Goal: Task Accomplishment & Management: Manage account settings

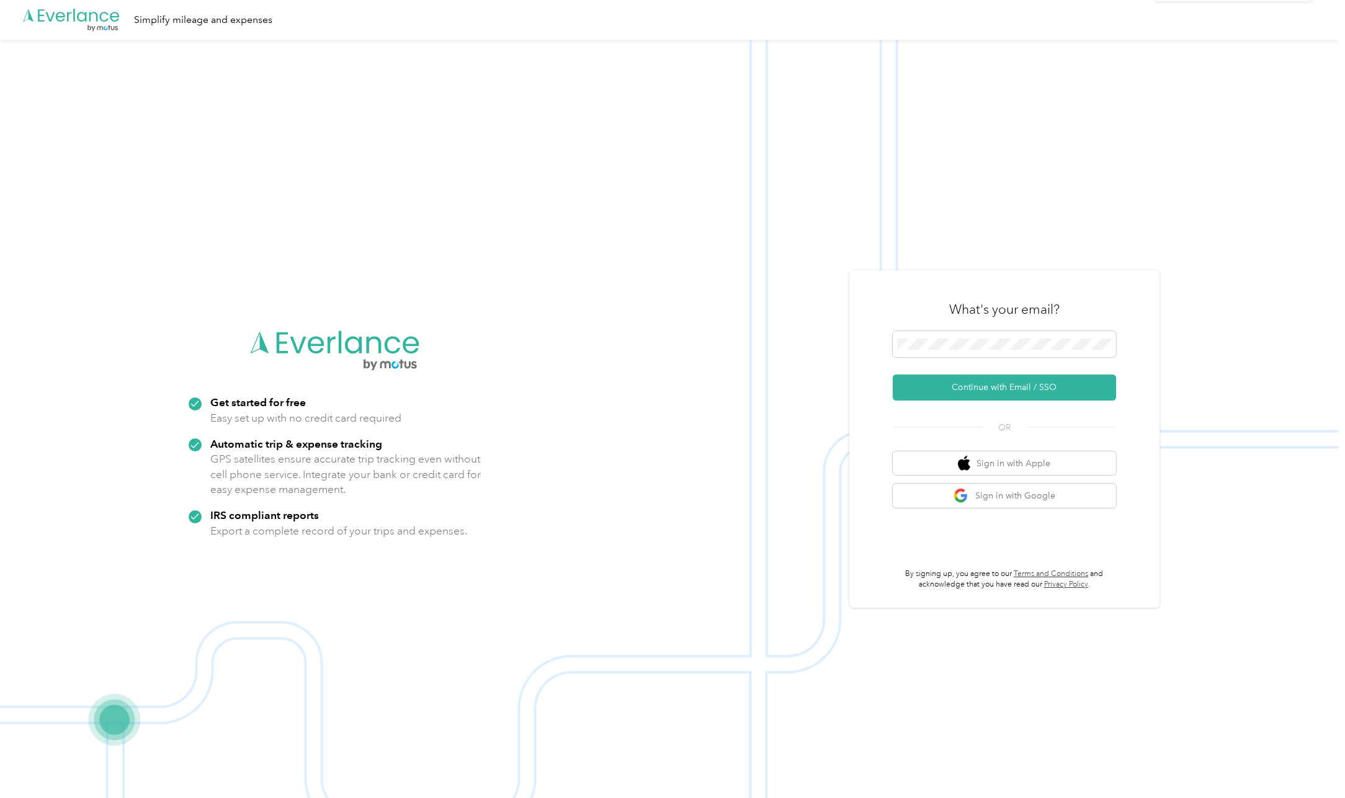
click at [1322, 26] on icon at bounding box center [1318, 24] width 10 height 11
click at [995, 335] on span at bounding box center [1004, 344] width 223 height 26
click at [1004, 378] on button "Continue with Email / SSO" at bounding box center [1004, 388] width 223 height 26
click at [1019, 396] on button "Continue with Email / SSO" at bounding box center [1004, 388] width 223 height 26
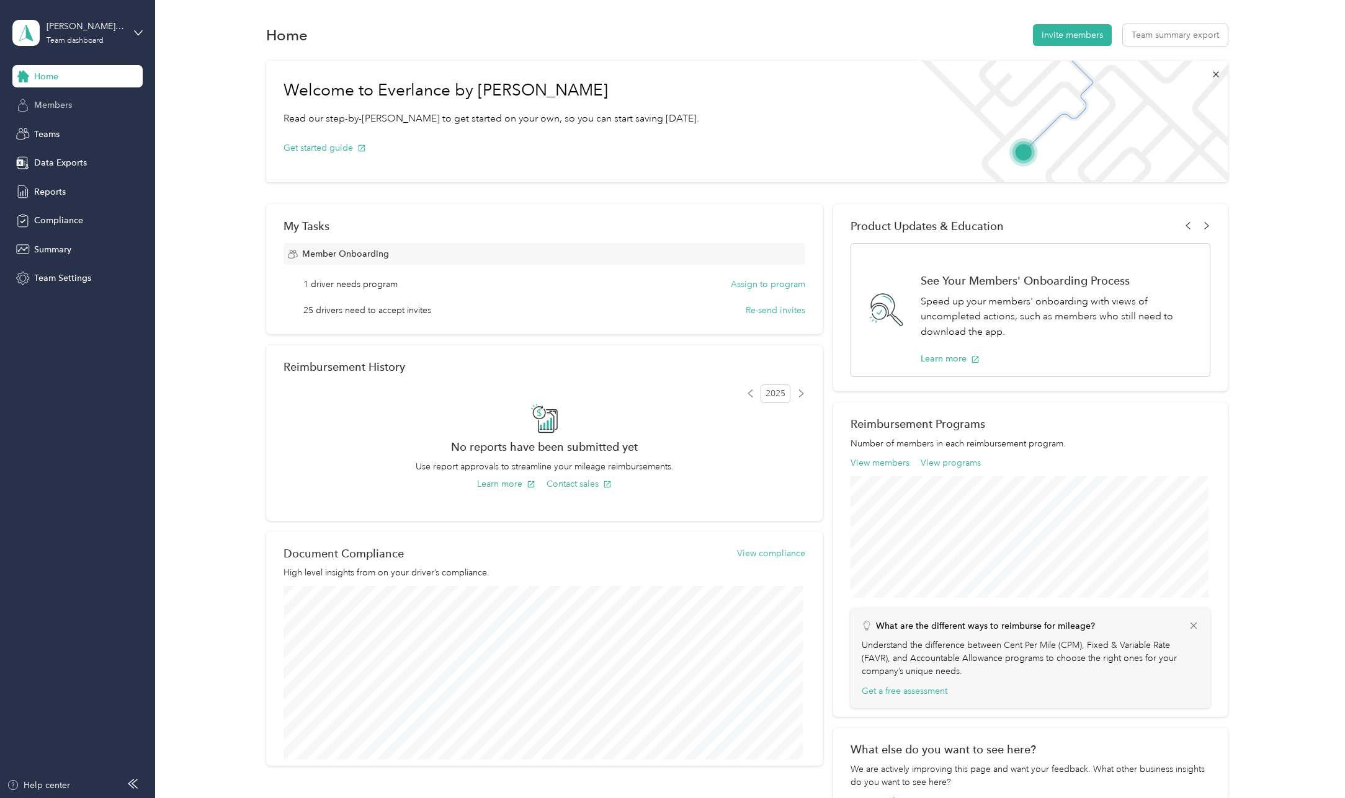
click at [42, 106] on span "Members" at bounding box center [53, 105] width 38 height 13
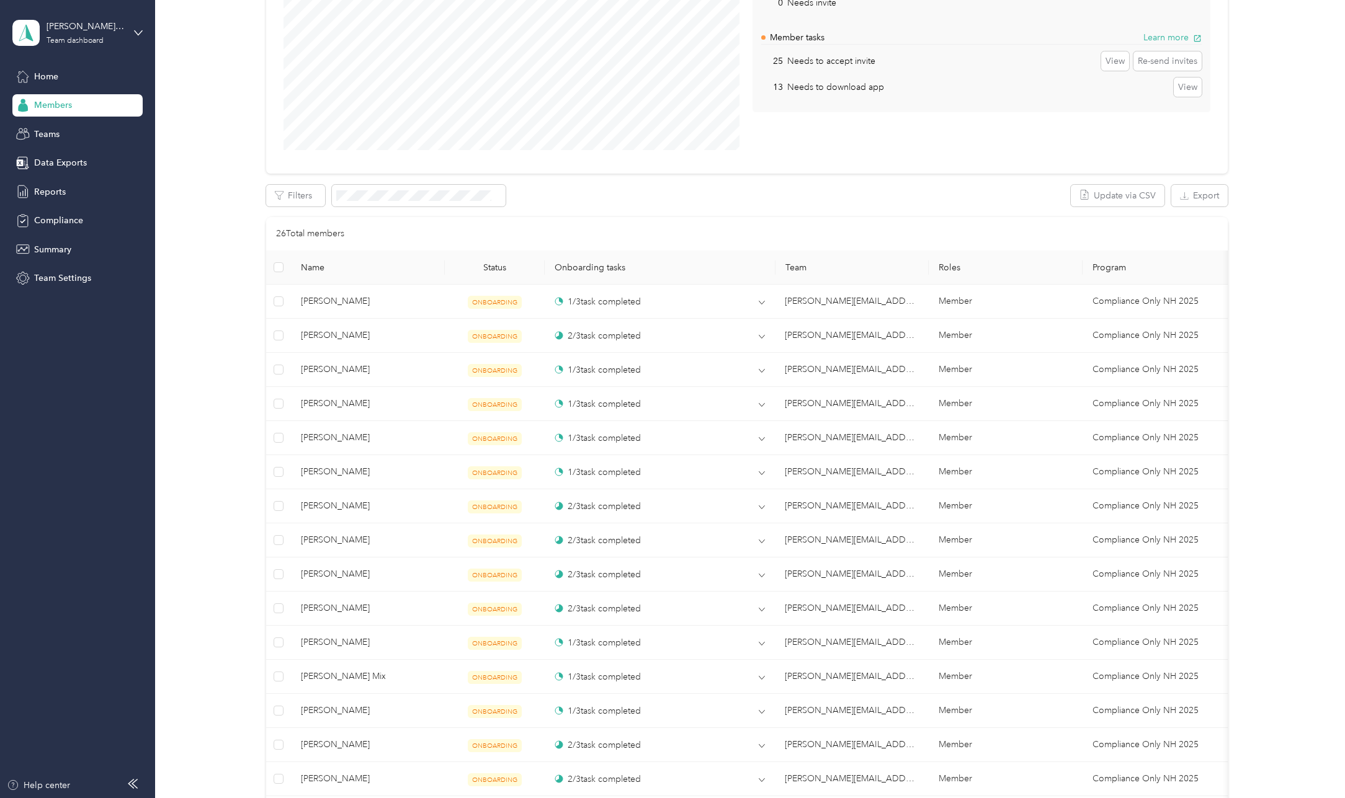
scroll to position [372, 0]
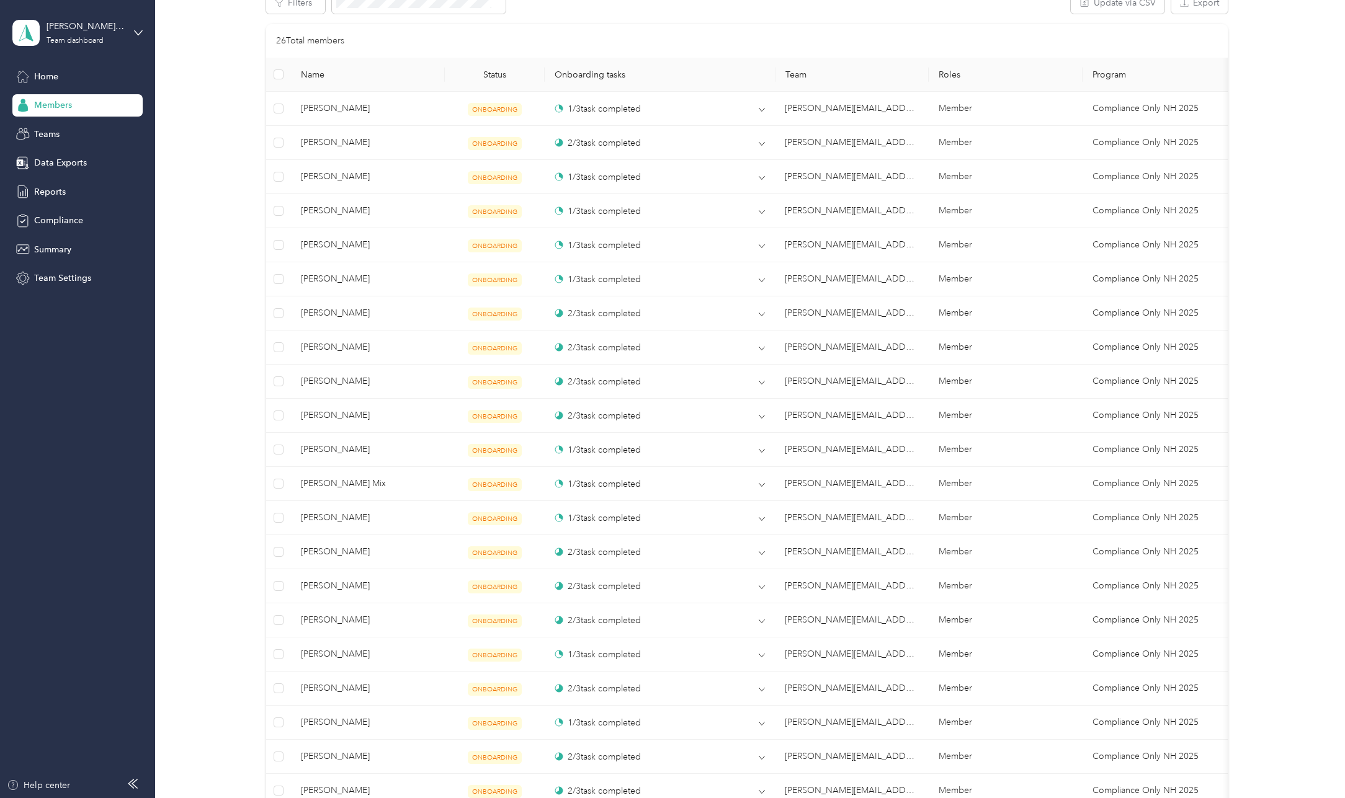
click at [749, 75] on th "Onboarding tasks" at bounding box center [660, 75] width 231 height 34
click at [617, 76] on th "Onboarding tasks" at bounding box center [660, 75] width 231 height 34
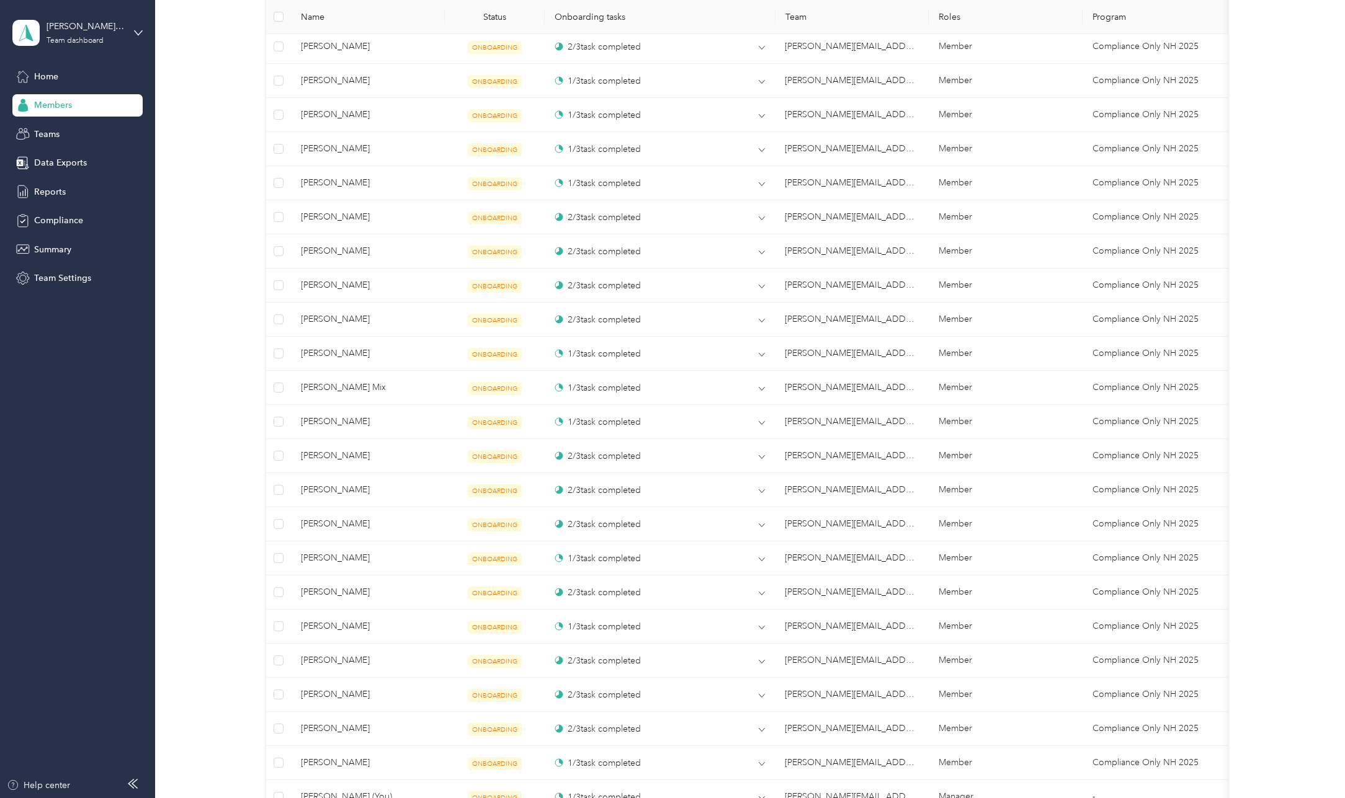
scroll to position [682, 0]
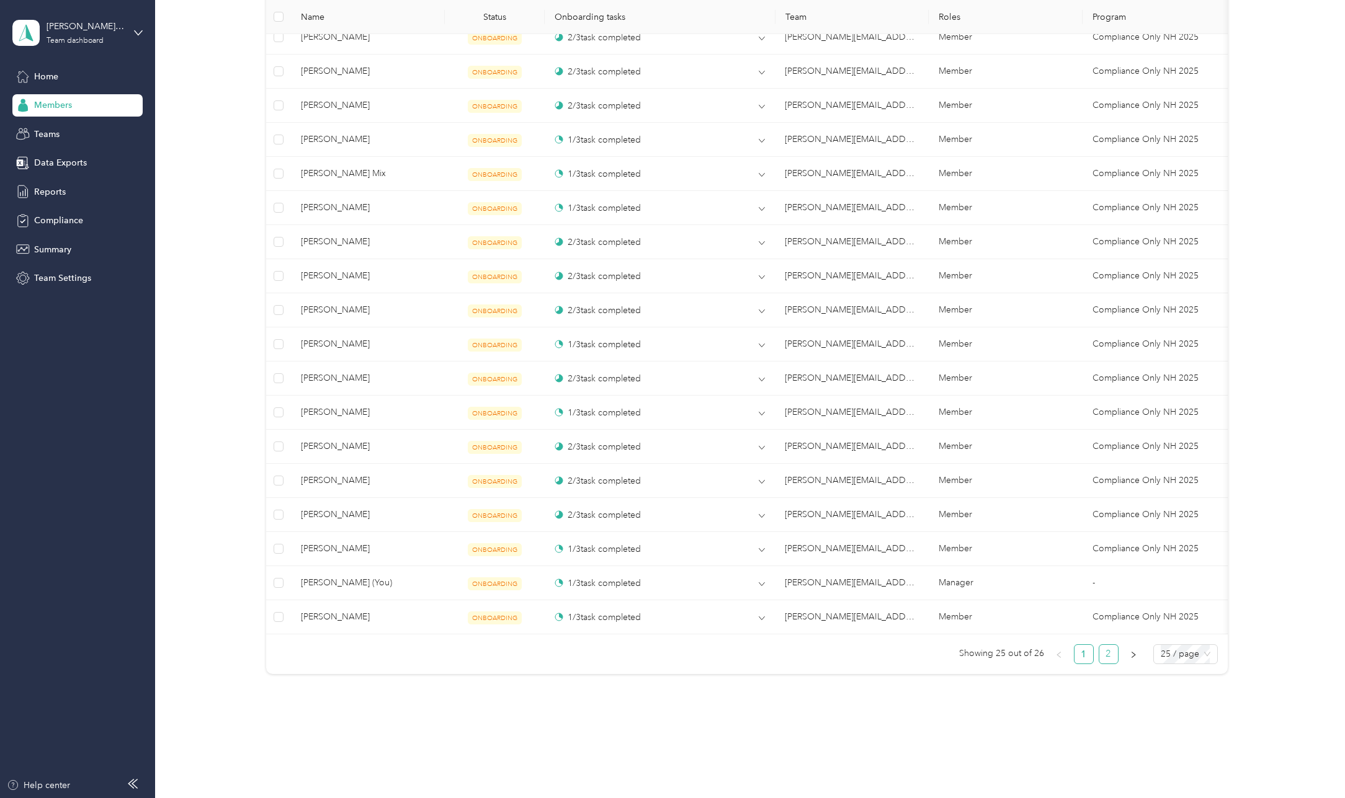
click at [1109, 664] on link "2" at bounding box center [1108, 654] width 19 height 19
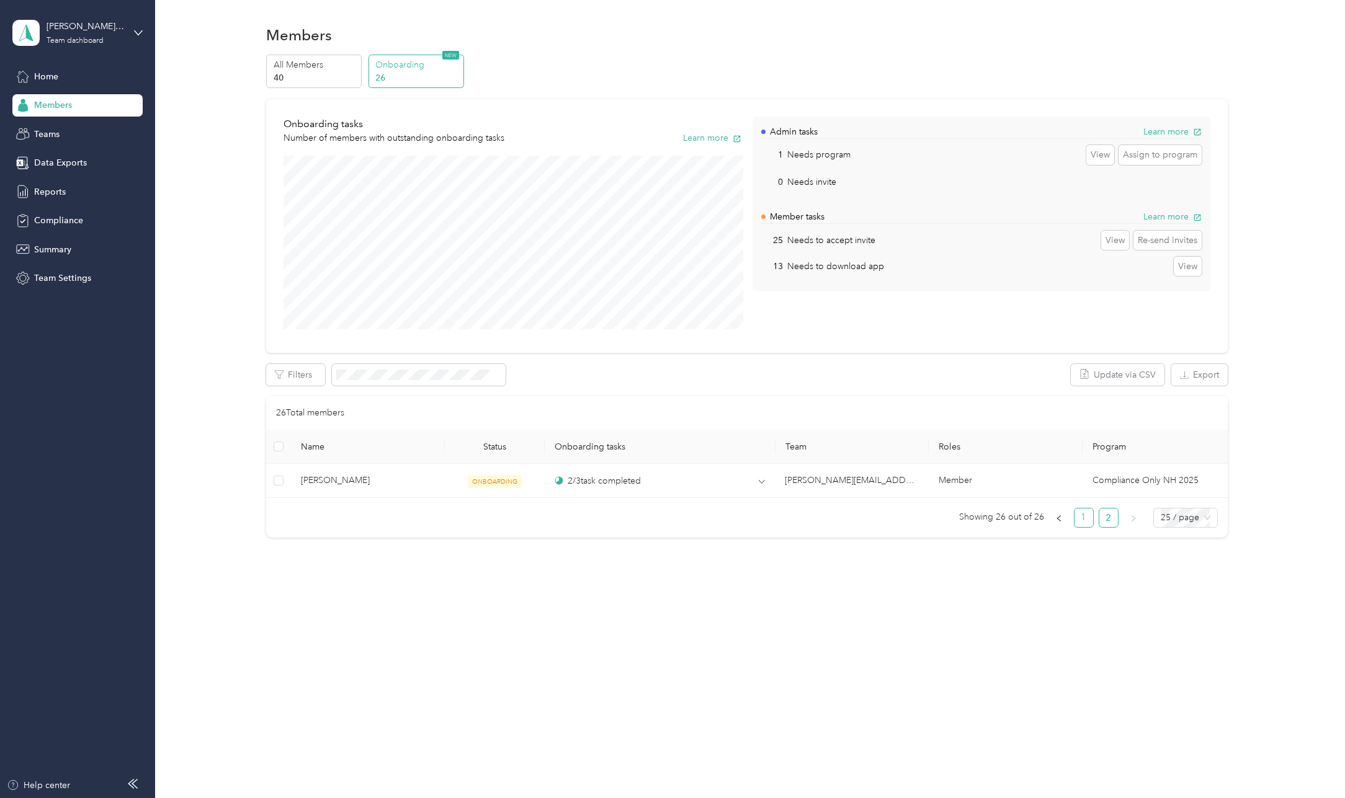
click at [1092, 519] on link "1" at bounding box center [1084, 518] width 19 height 19
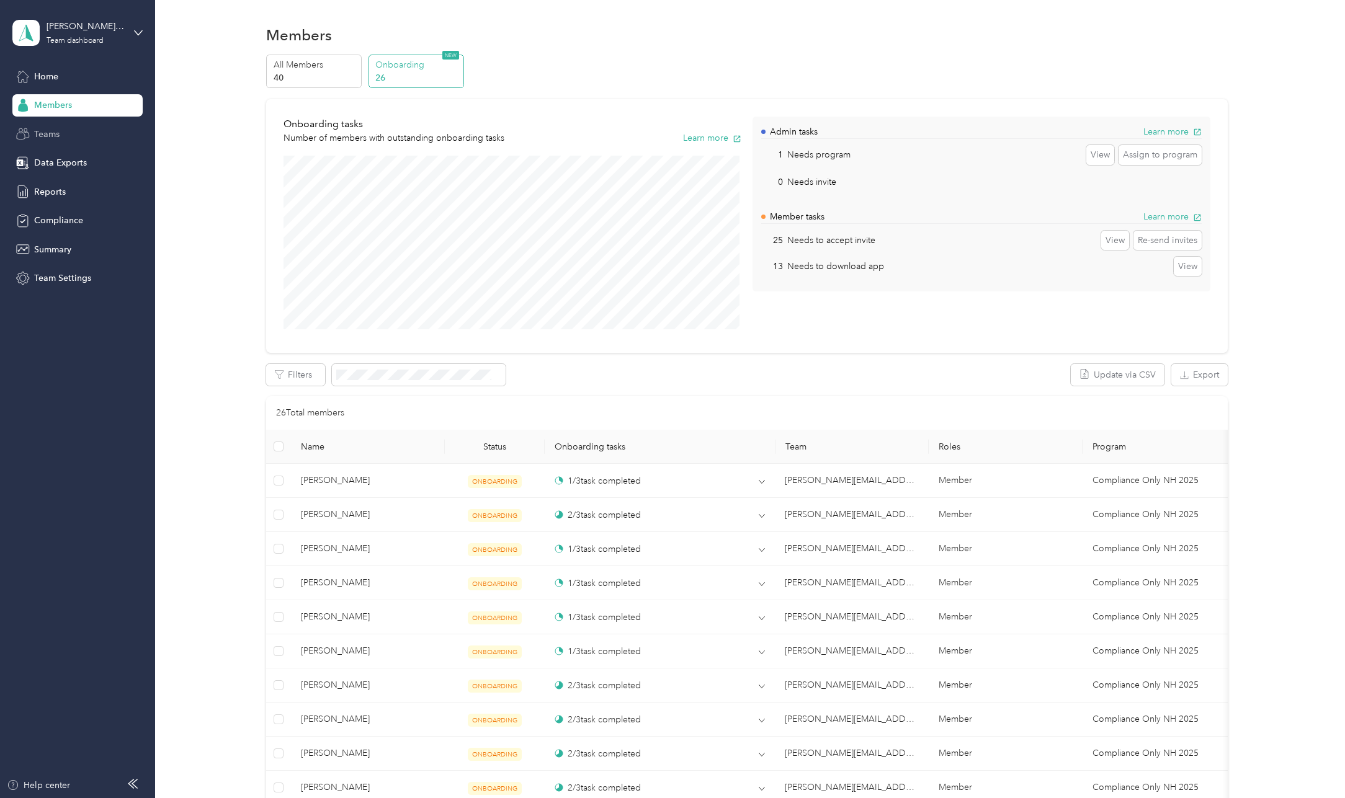
click at [42, 137] on span "Teams" at bounding box center [46, 134] width 25 height 13
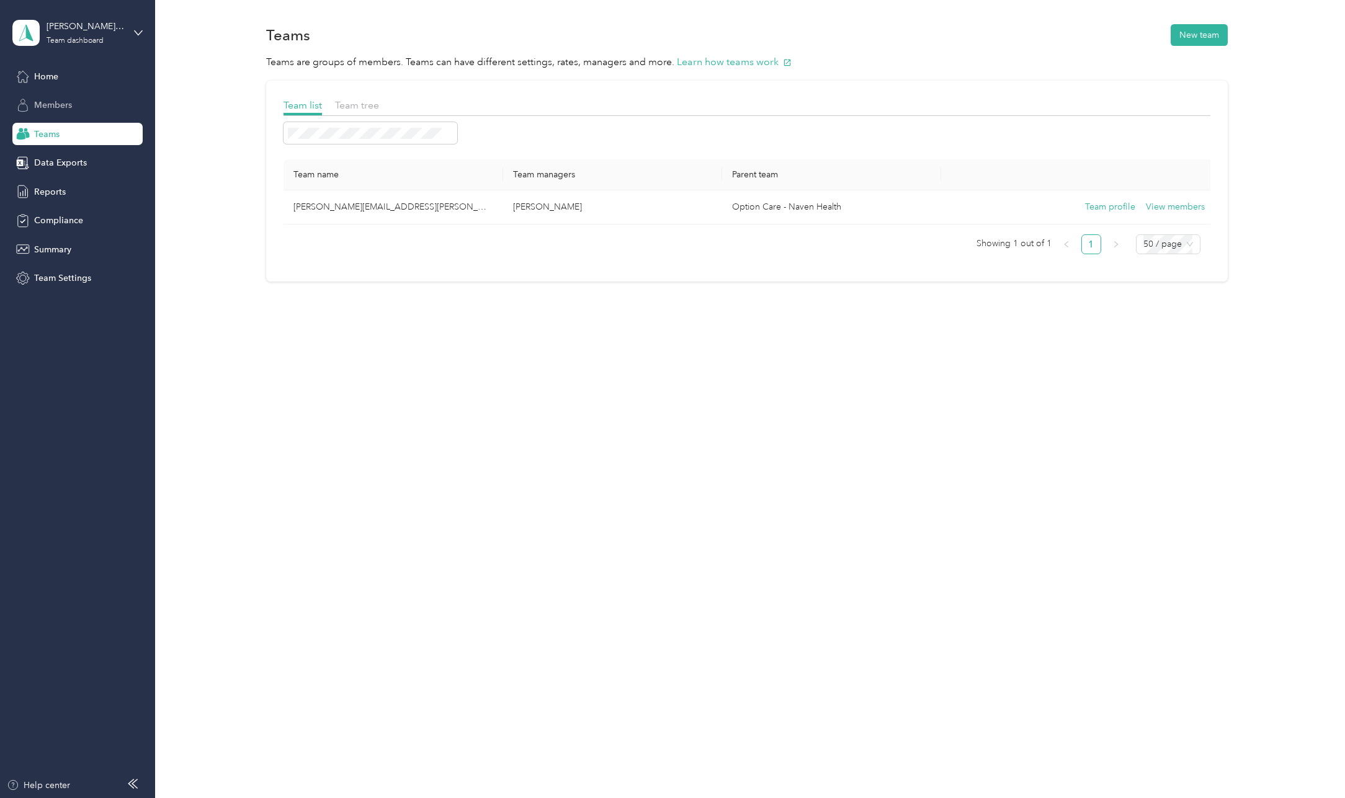
click at [51, 105] on span "Members" at bounding box center [53, 105] width 38 height 13
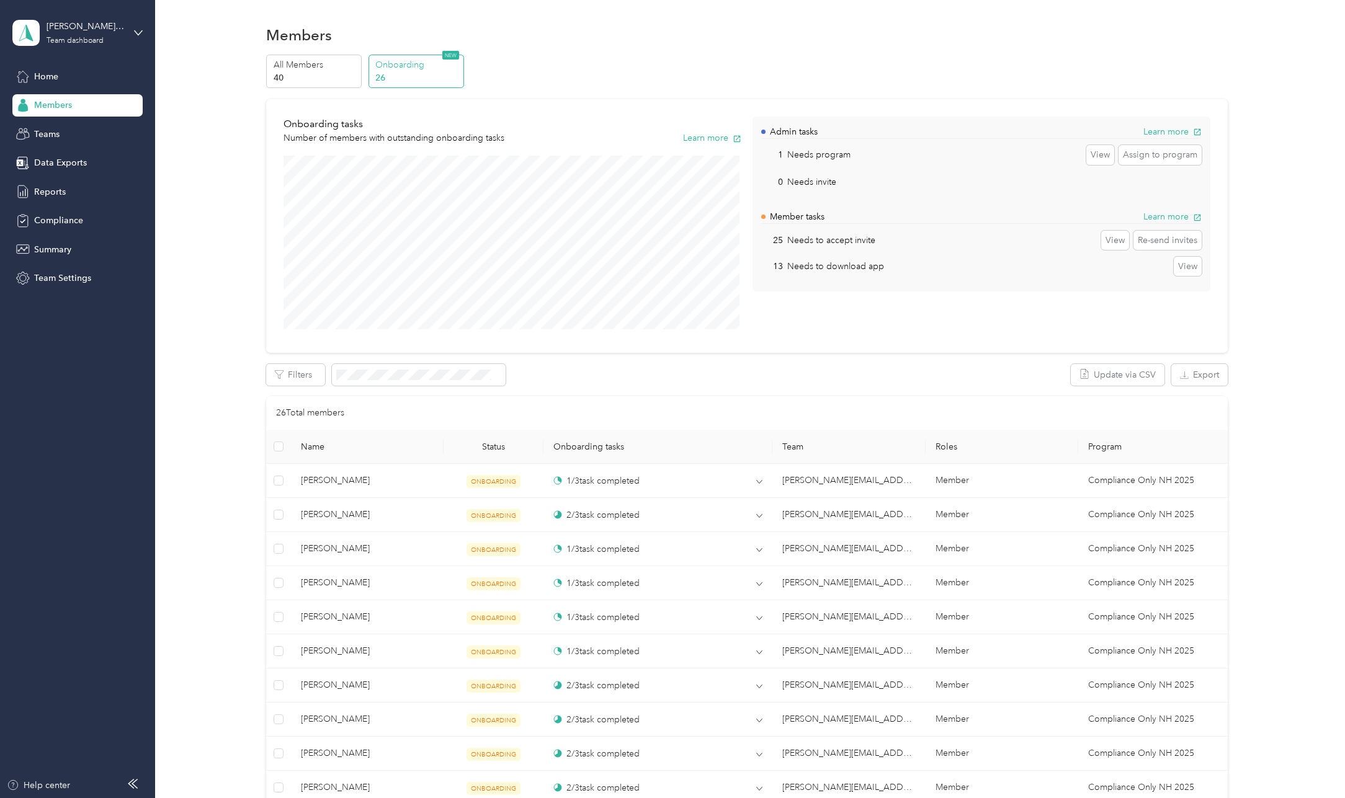
click at [413, 76] on p "26" at bounding box center [417, 77] width 84 height 13
click at [300, 62] on p "All Members" at bounding box center [316, 64] width 84 height 13
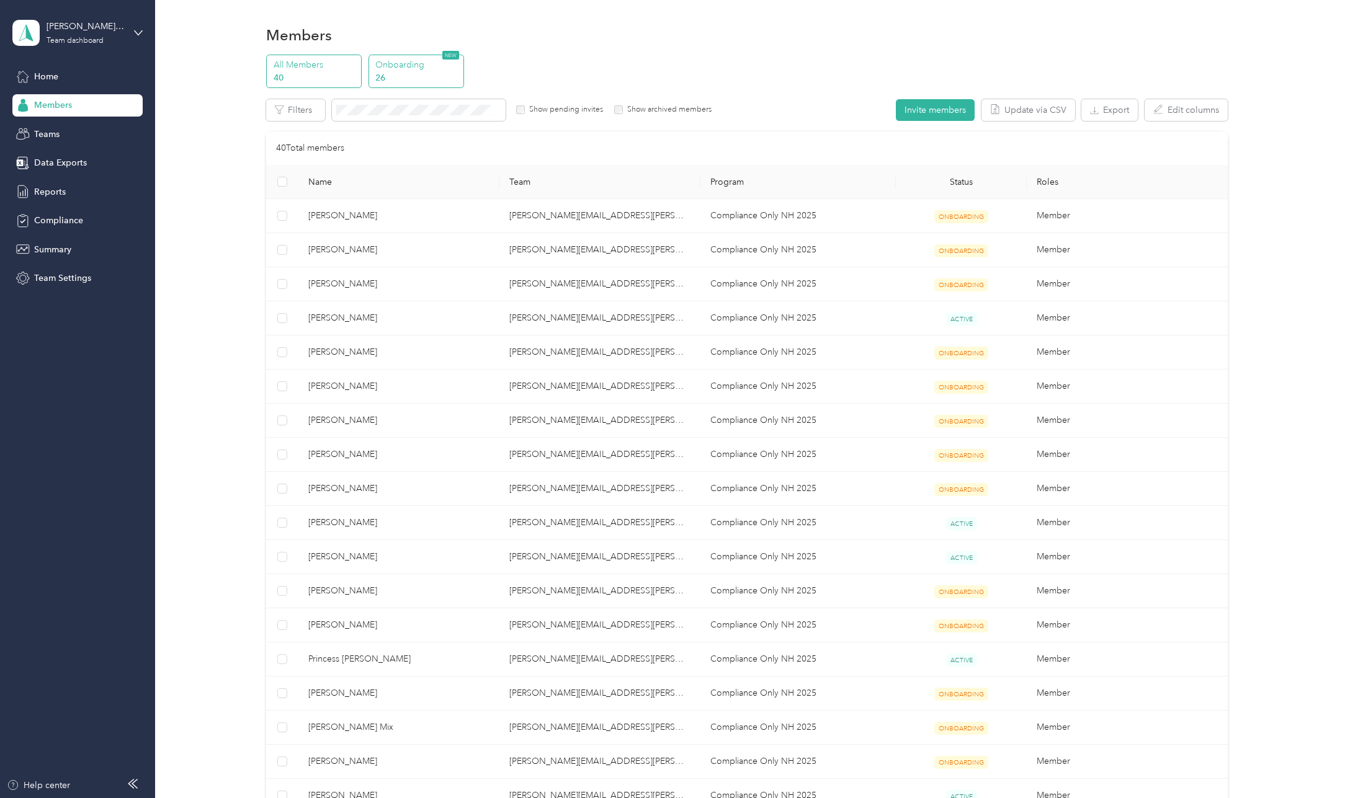
click at [399, 73] on p "26" at bounding box center [417, 77] width 84 height 13
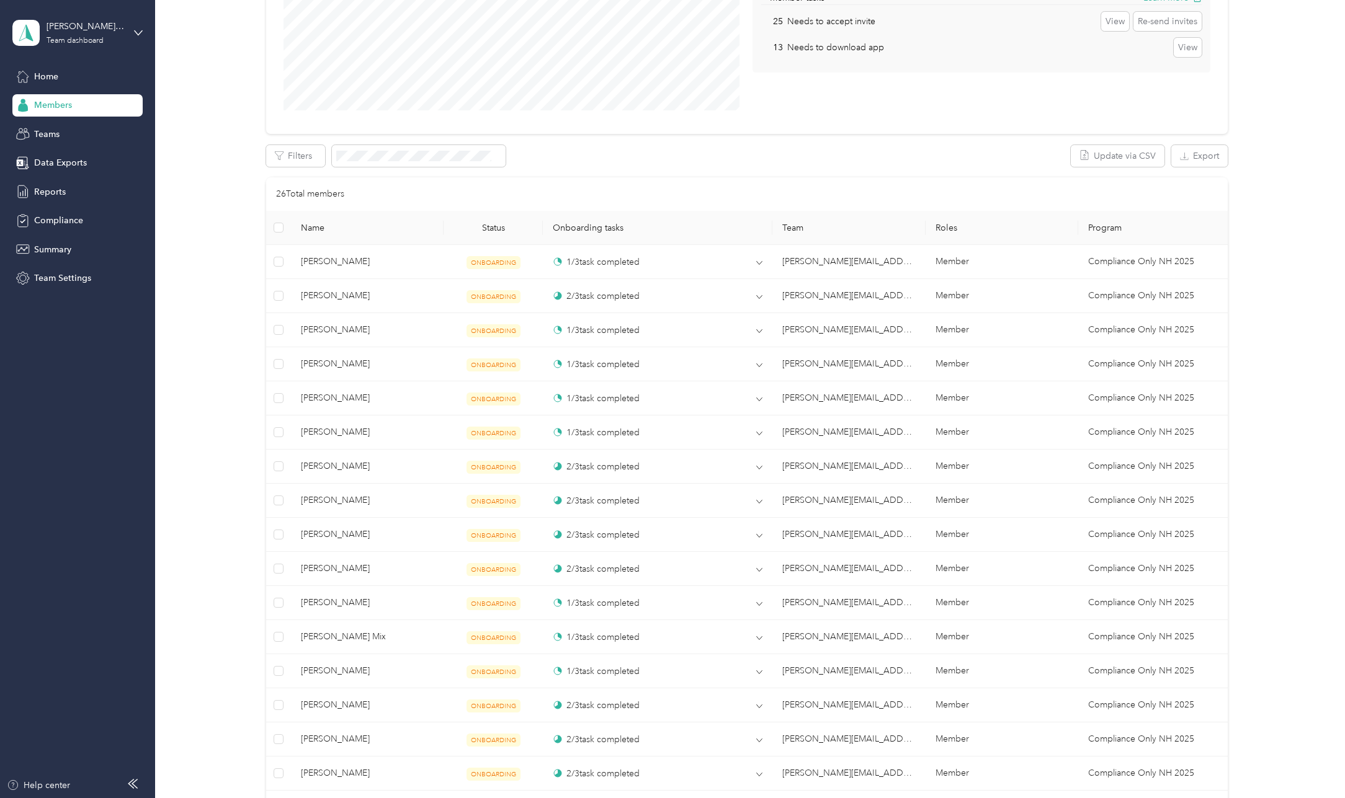
scroll to position [248, 0]
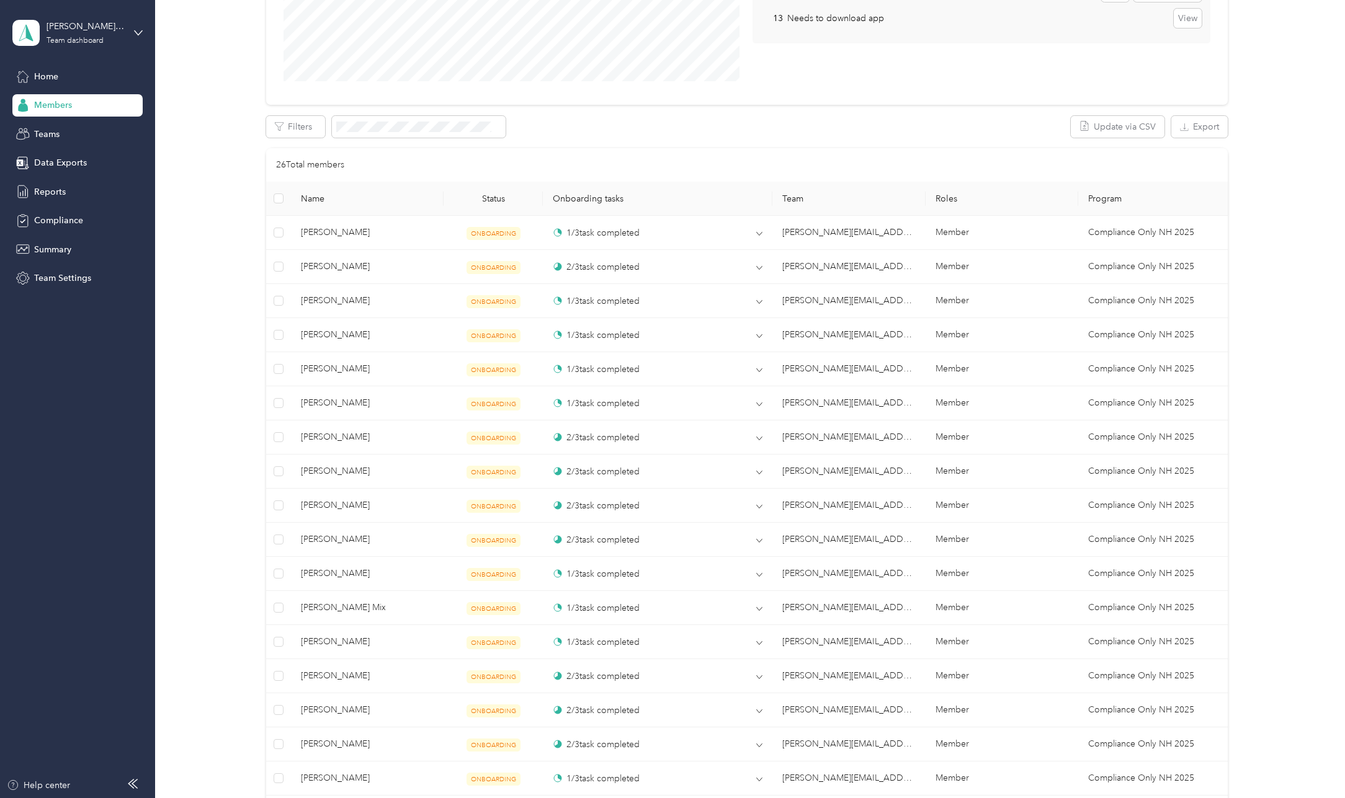
click at [207, 637] on div "All Members 40 Onboarding 26 NEW Onboarding tasks Number of members with outsta…" at bounding box center [747, 462] width 1153 height 1313
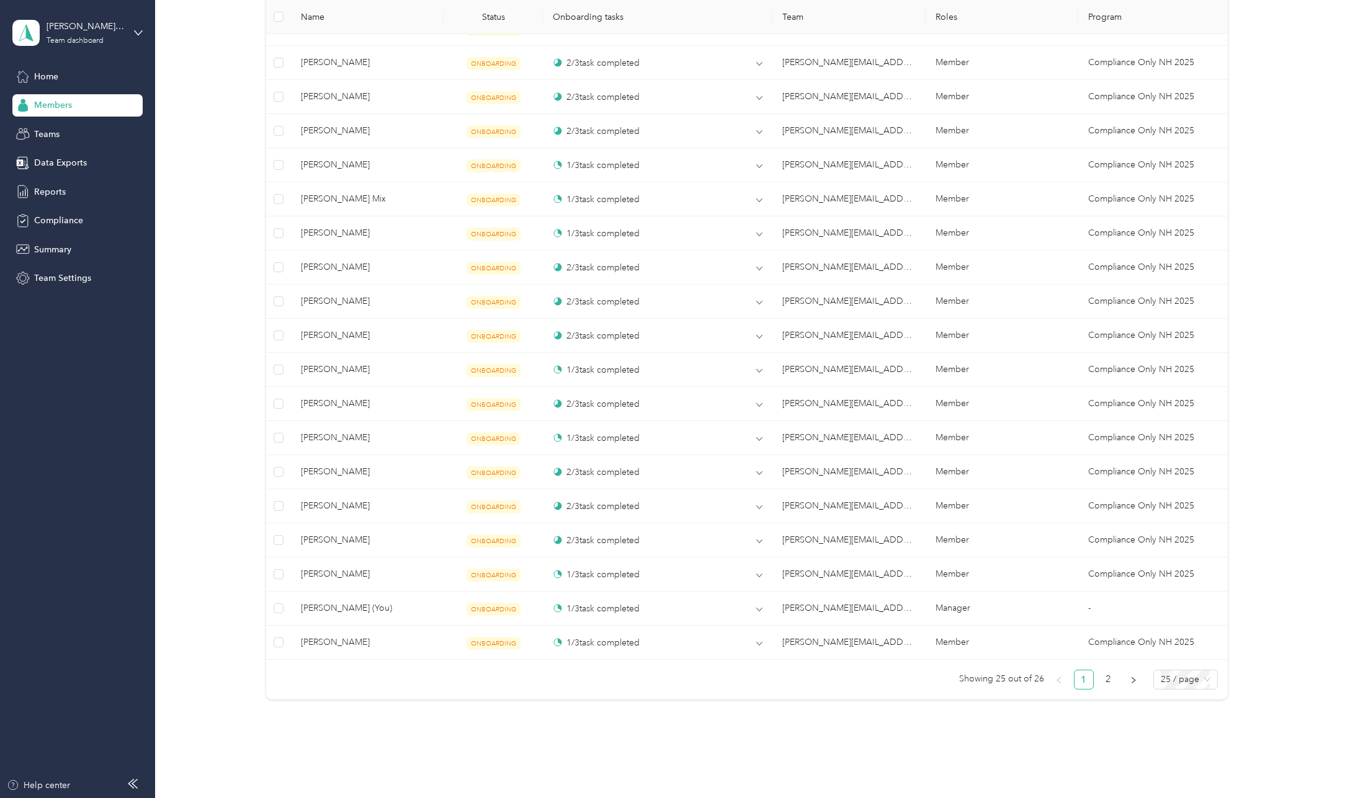
scroll to position [635, 0]
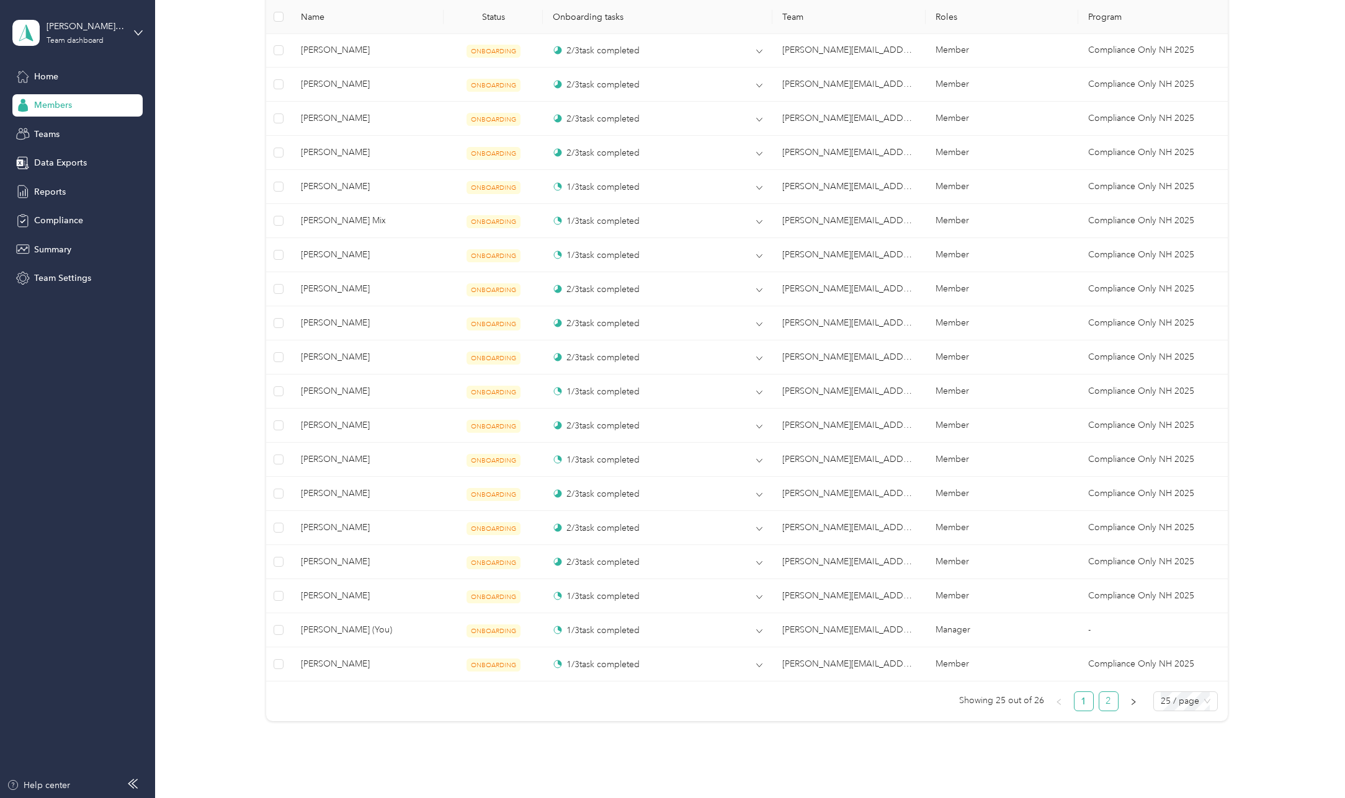
click at [1114, 708] on link "2" at bounding box center [1108, 701] width 19 height 19
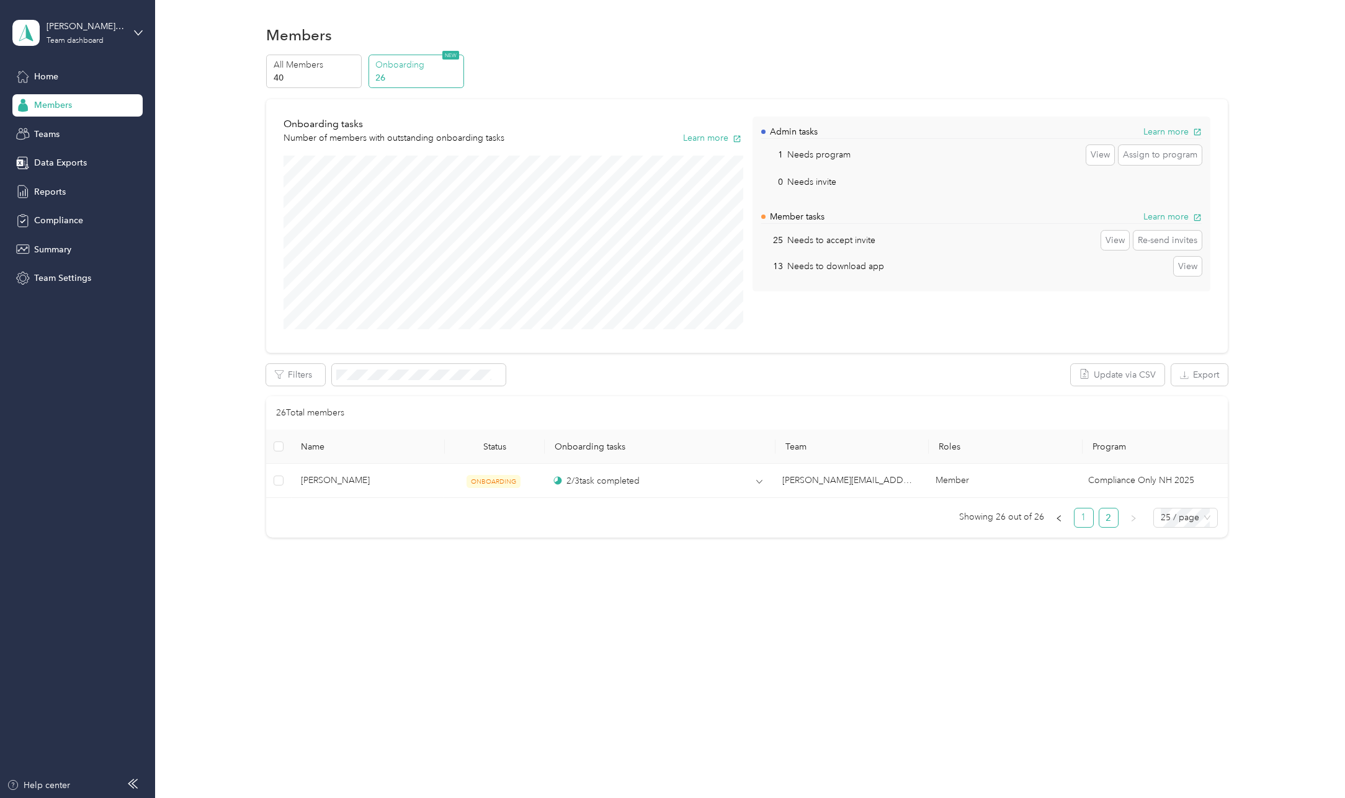
click at [1093, 522] on link "1" at bounding box center [1084, 518] width 19 height 19
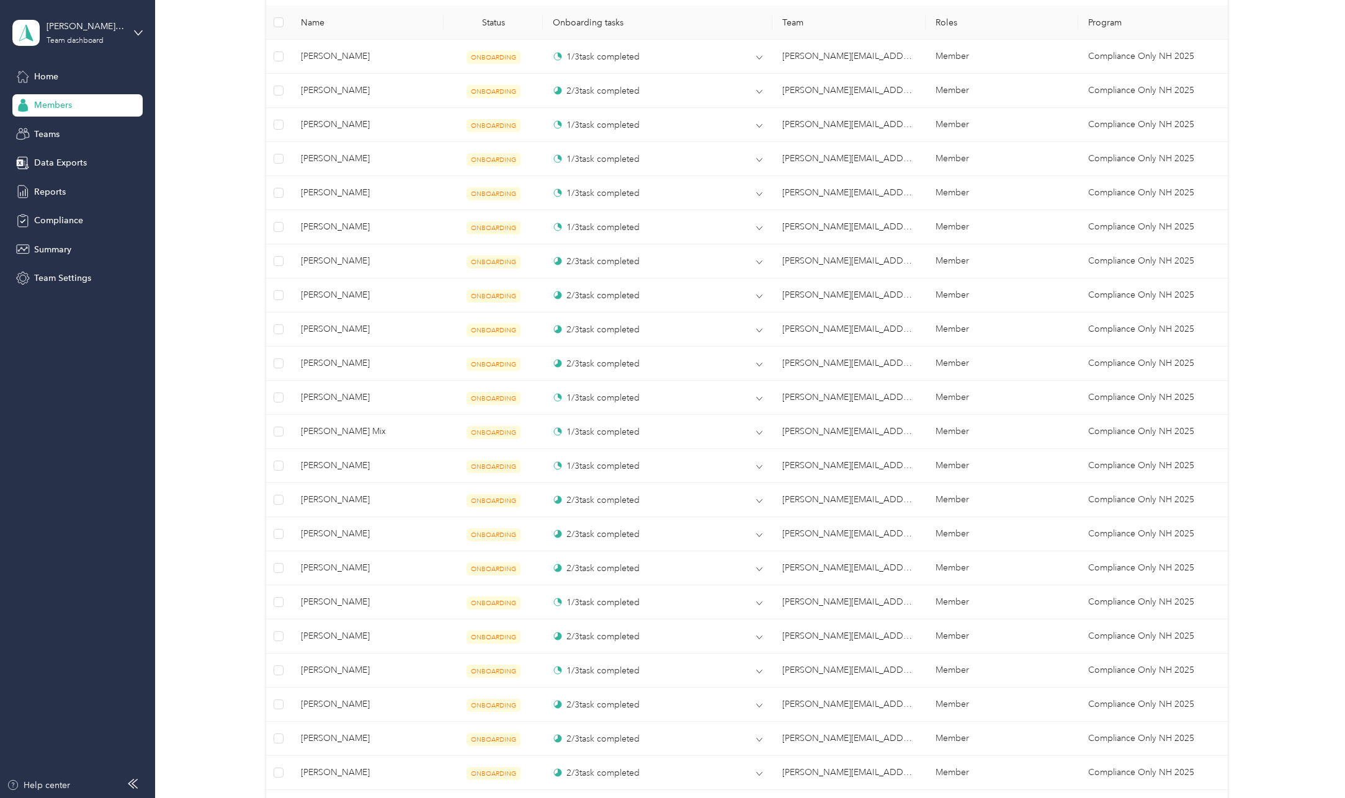
scroll to position [558, 0]
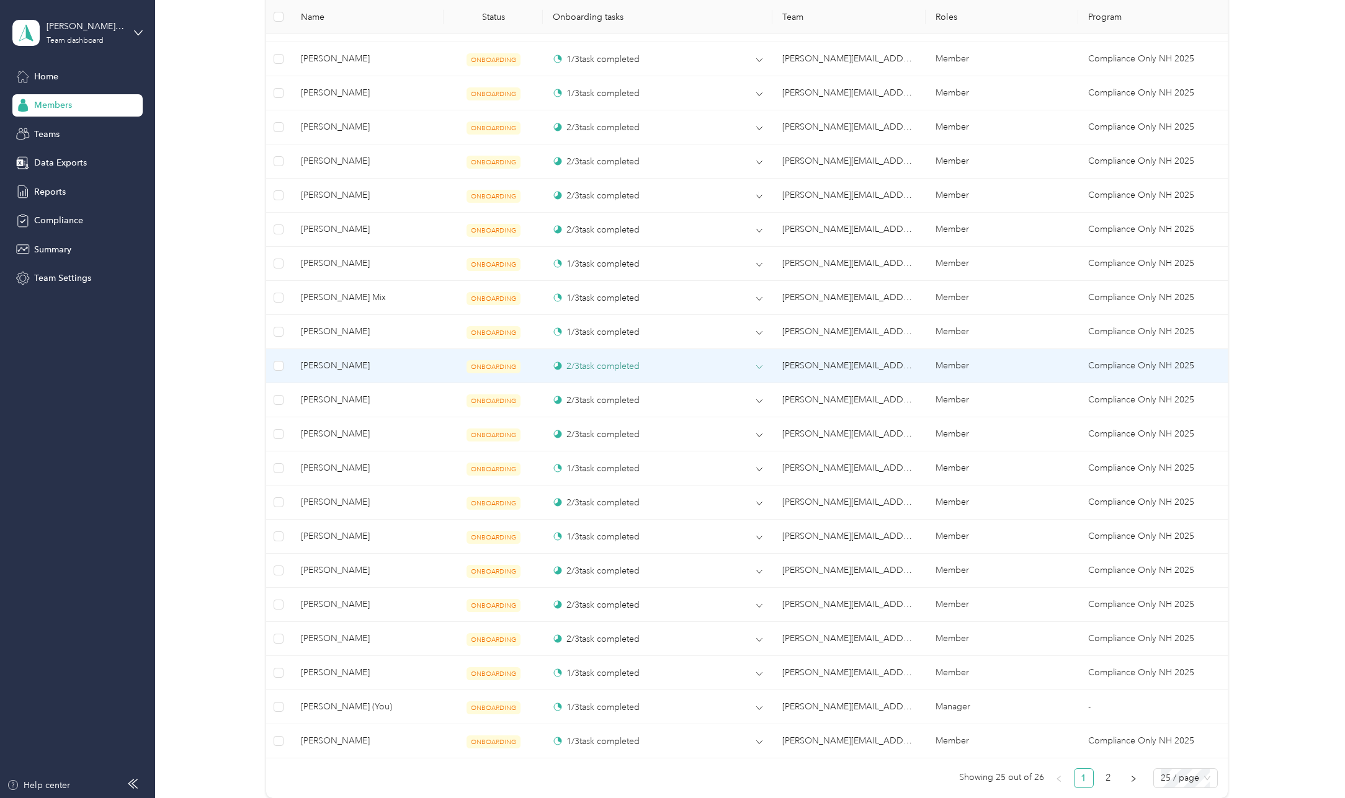
click at [759, 366] on td "2 / 3 task completed" at bounding box center [658, 366] width 230 height 34
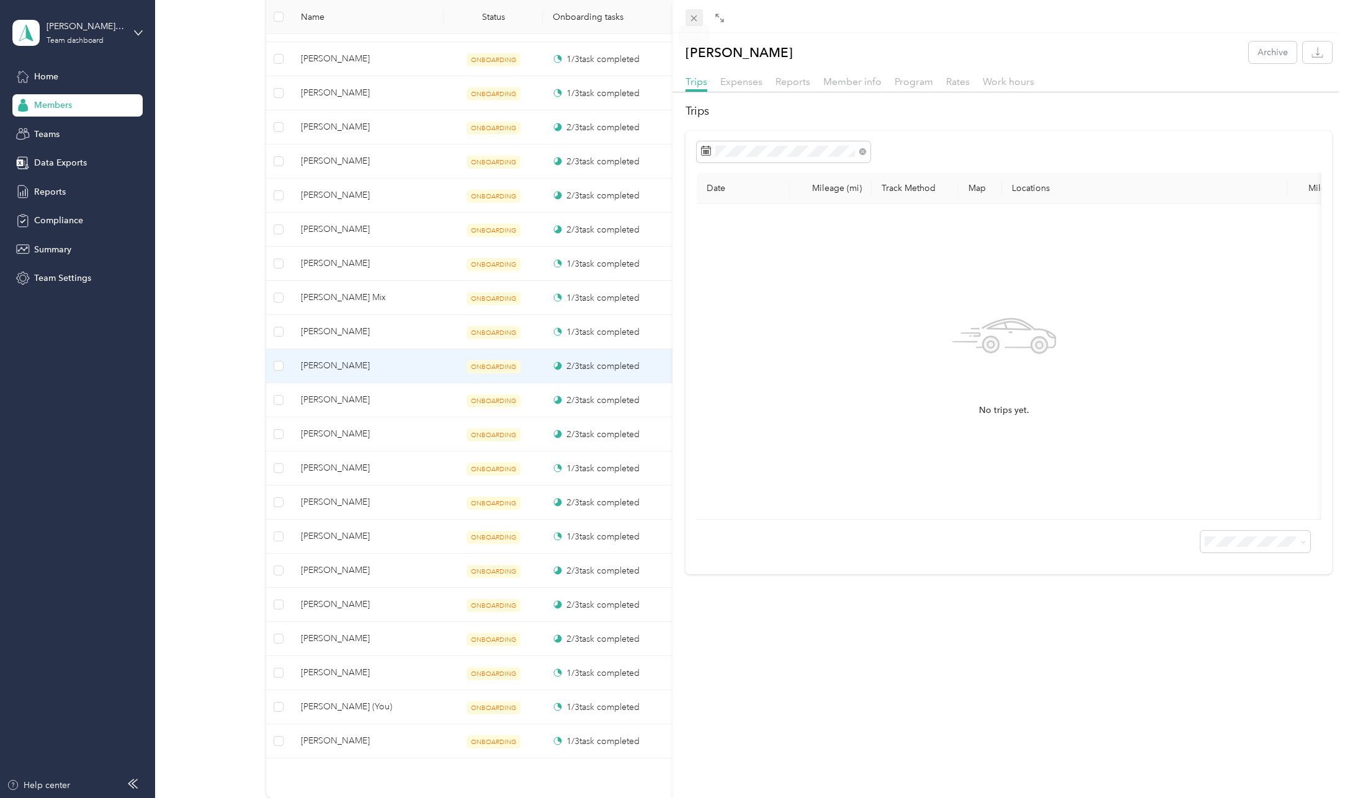
click at [692, 16] on icon at bounding box center [694, 18] width 11 height 11
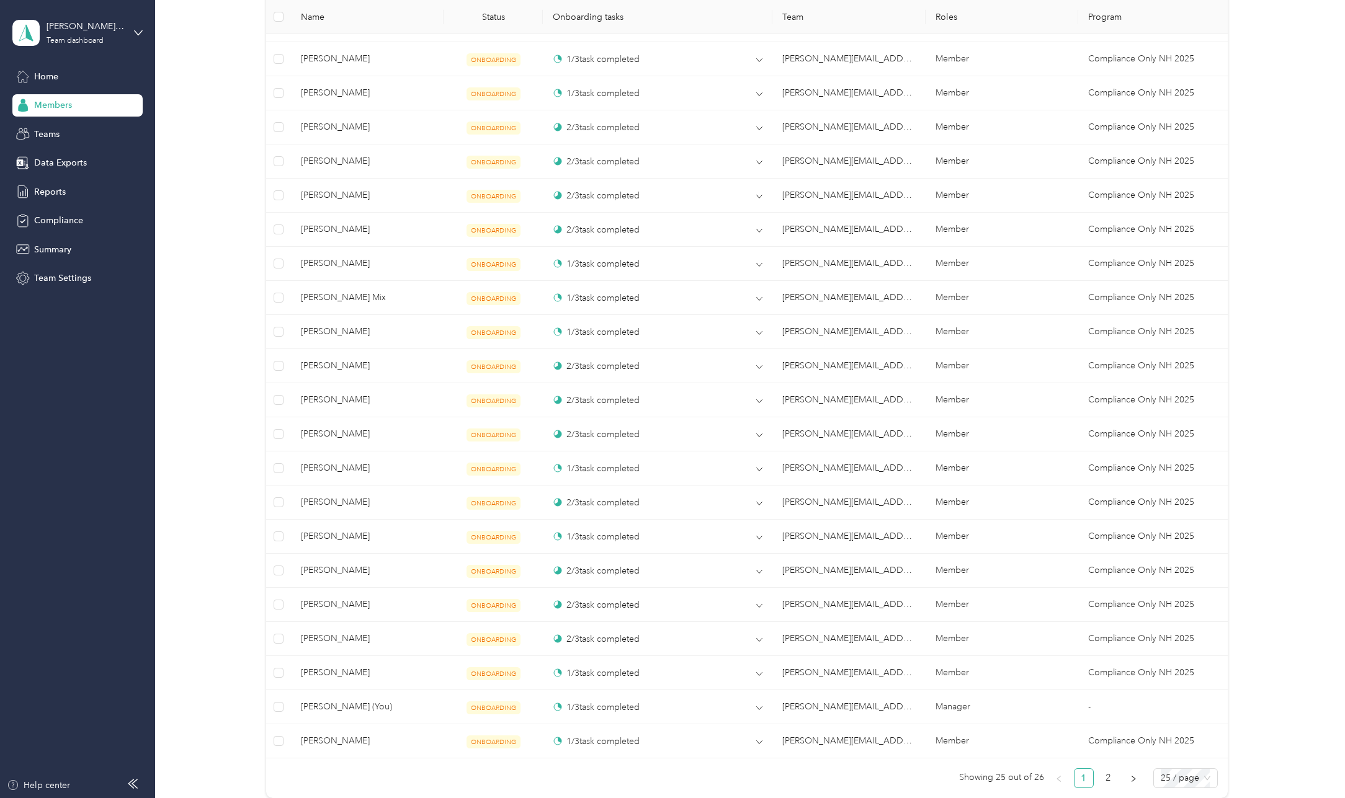
click at [218, 486] on div "All Members 40 Onboarding 26 NEW Onboarding tasks Number of members with outsta…" at bounding box center [747, 152] width 1153 height 1313
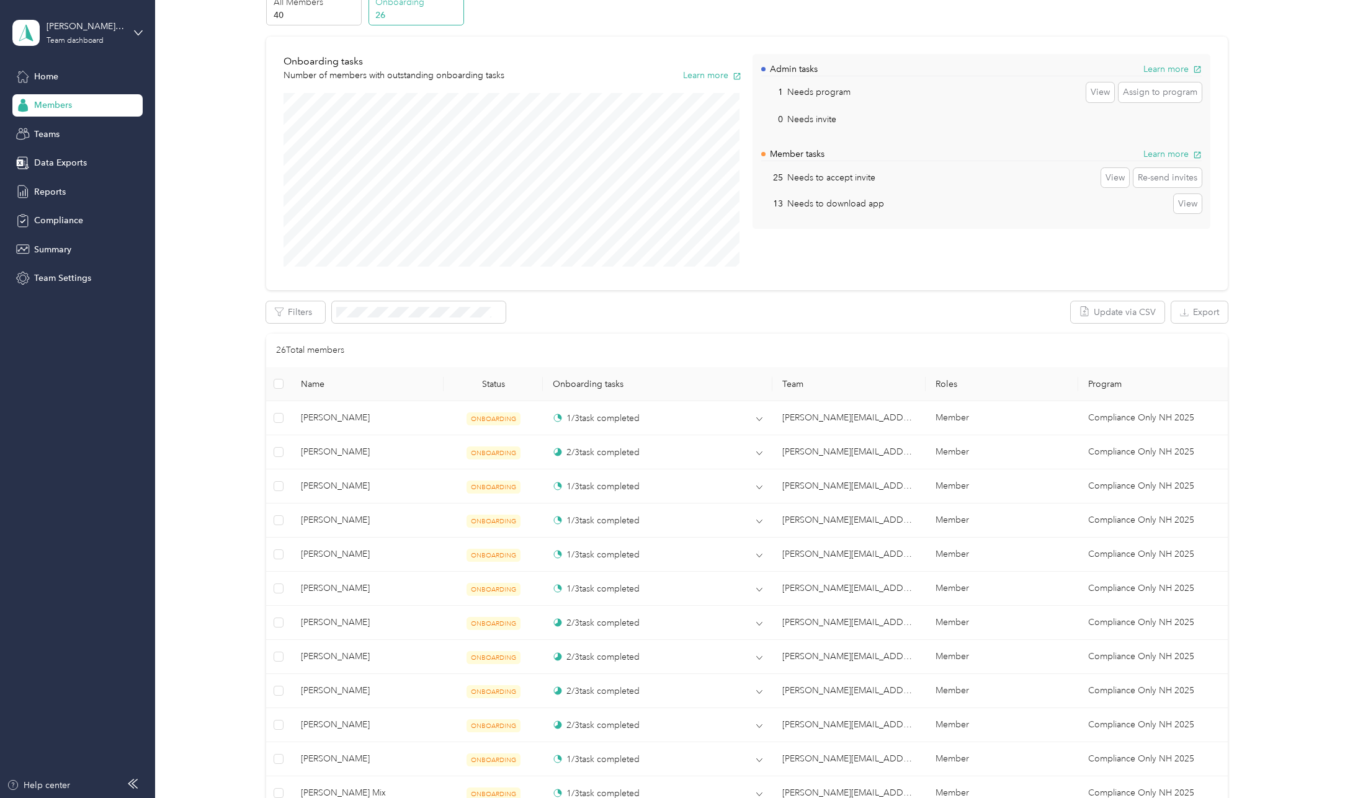
scroll to position [62, 0]
click at [316, 20] on p "40" at bounding box center [316, 15] width 84 height 13
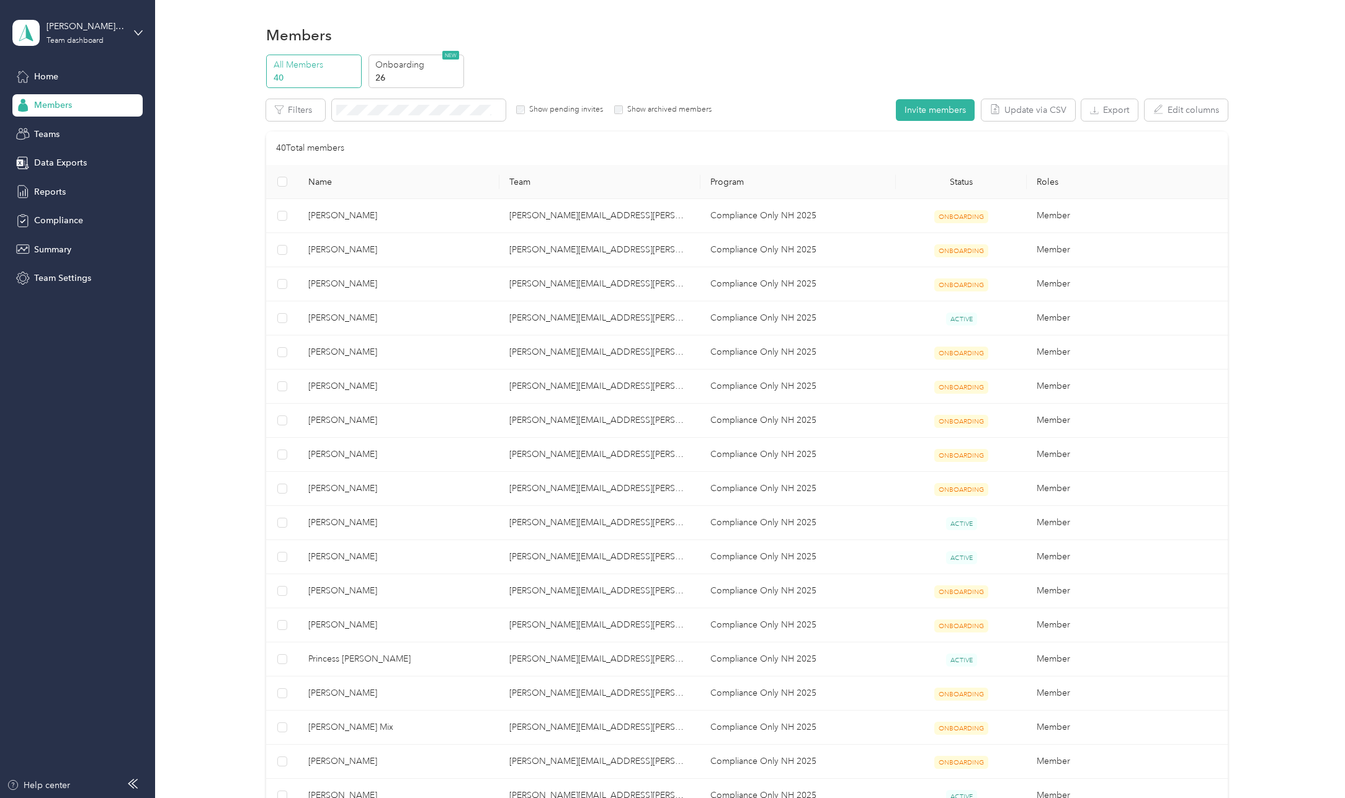
click at [212, 185] on div "All Members 40 Onboarding 26 NEW Edit role Edit team Export Selected 0 of 40 me…" at bounding box center [747, 579] width 1153 height 1048
click at [431, 64] on p "Onboarding" at bounding box center [417, 64] width 84 height 13
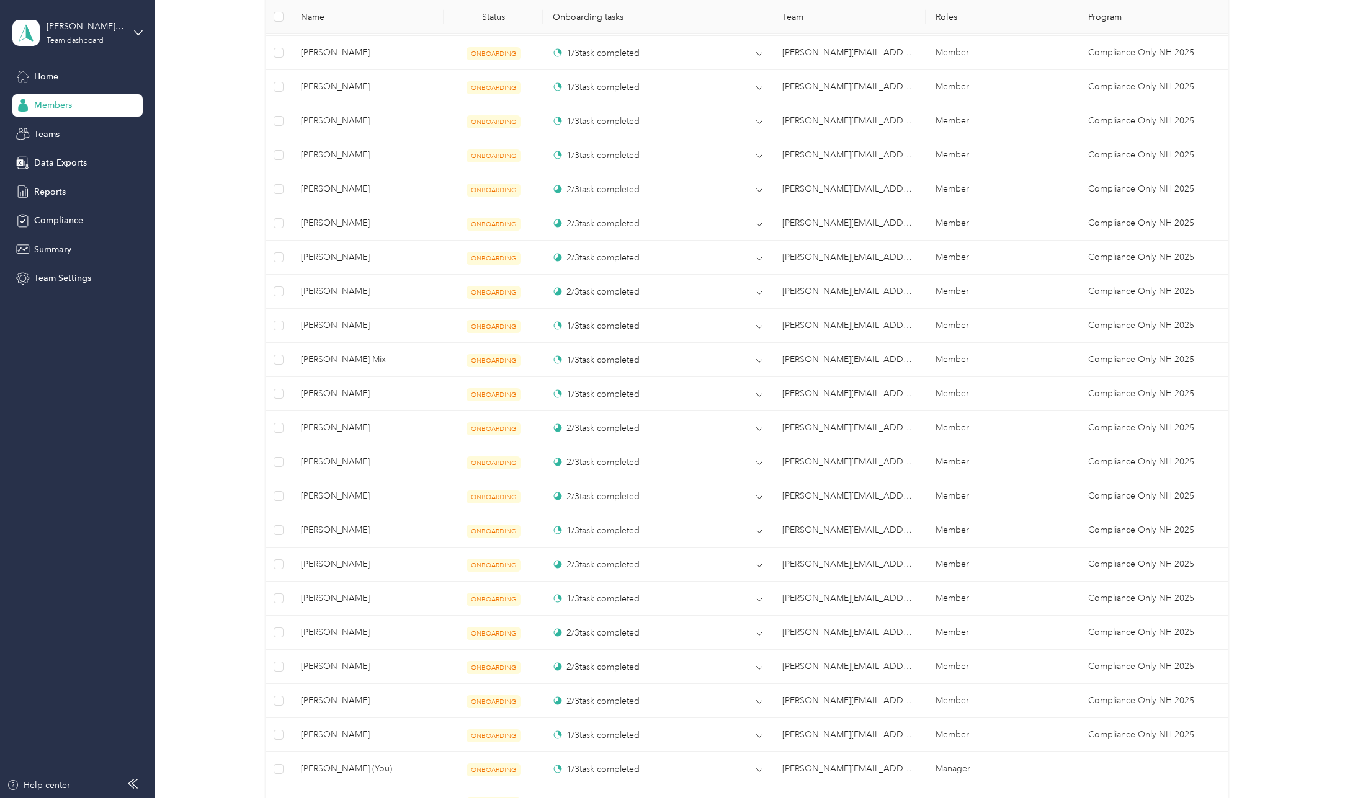
scroll to position [697, 0]
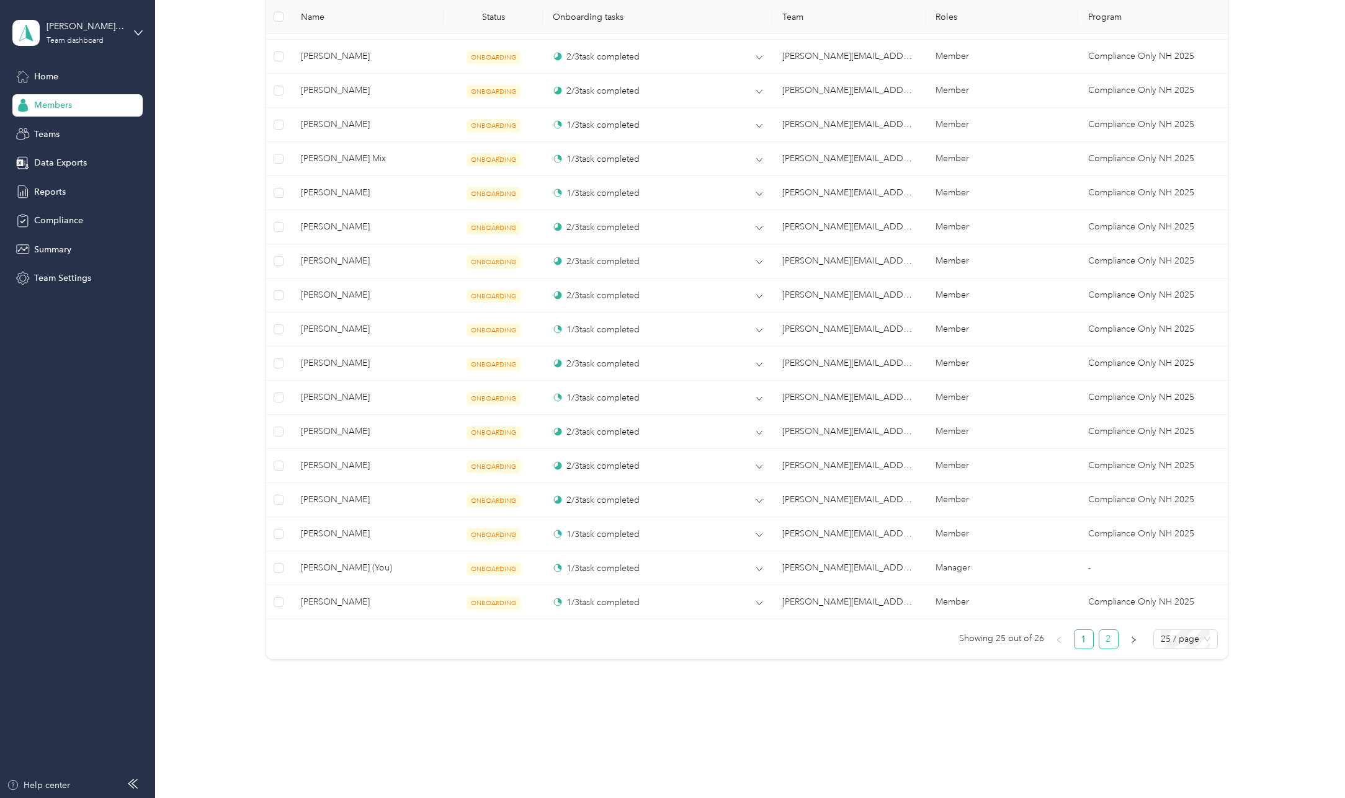
click at [1107, 640] on link "2" at bounding box center [1108, 639] width 19 height 19
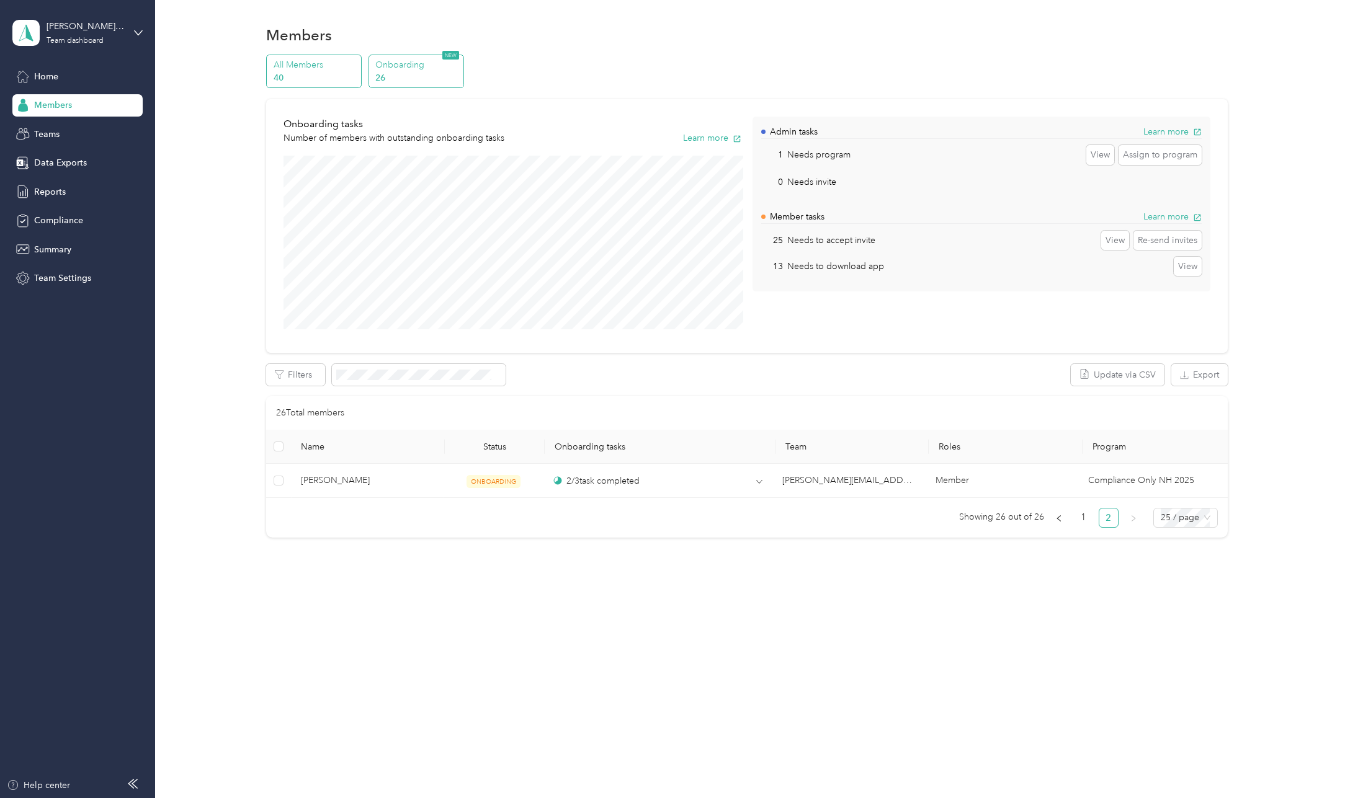
click at [312, 71] on p "All Members" at bounding box center [316, 64] width 84 height 13
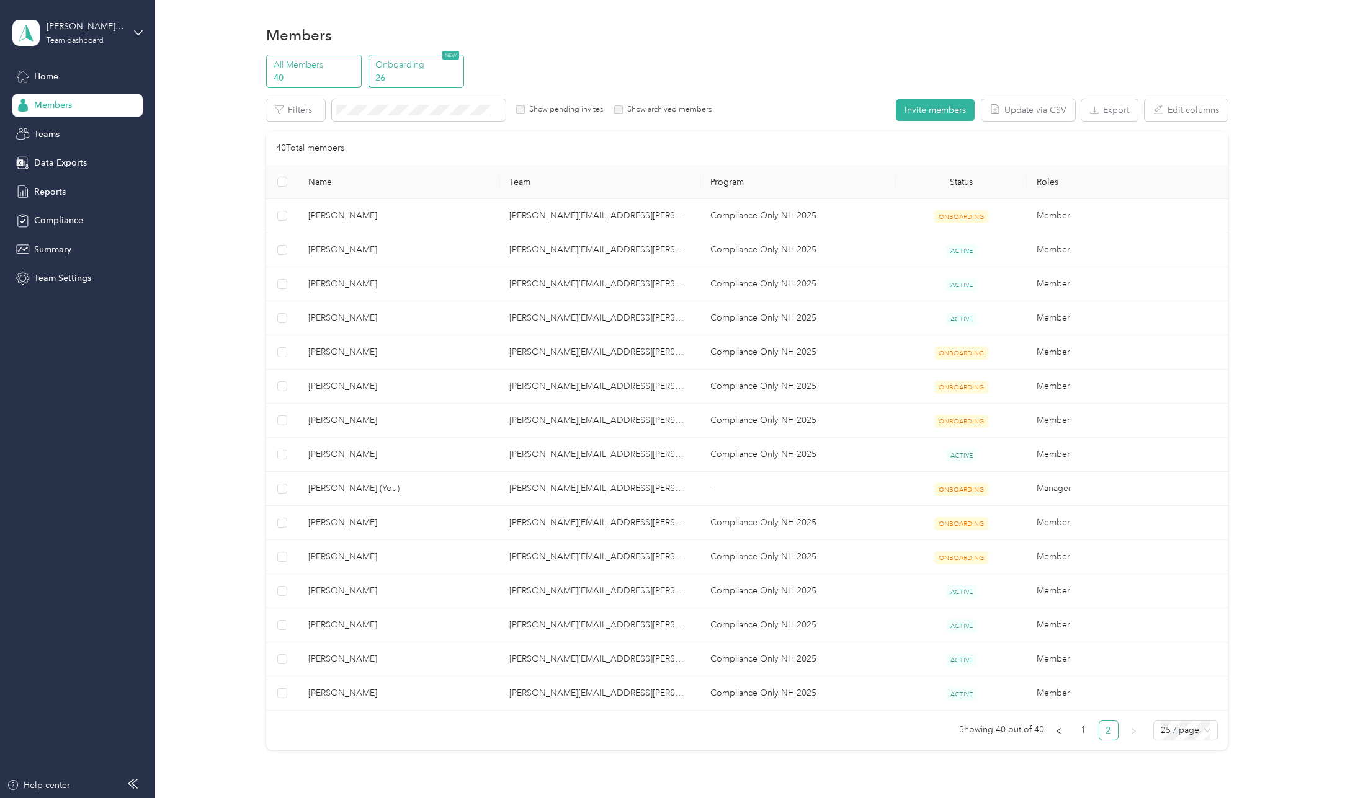
click at [396, 69] on p "Onboarding" at bounding box center [417, 64] width 84 height 13
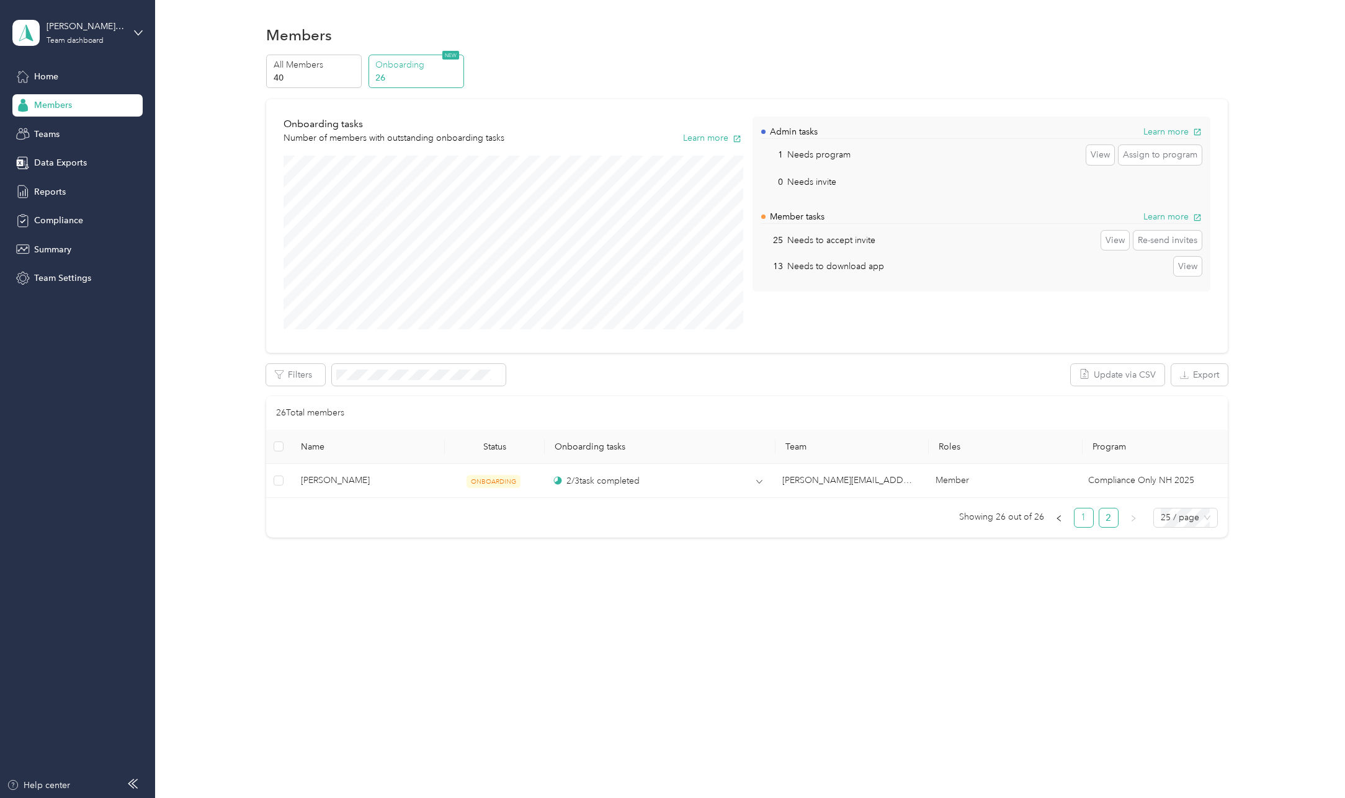
click at [1091, 521] on link "1" at bounding box center [1084, 518] width 19 height 19
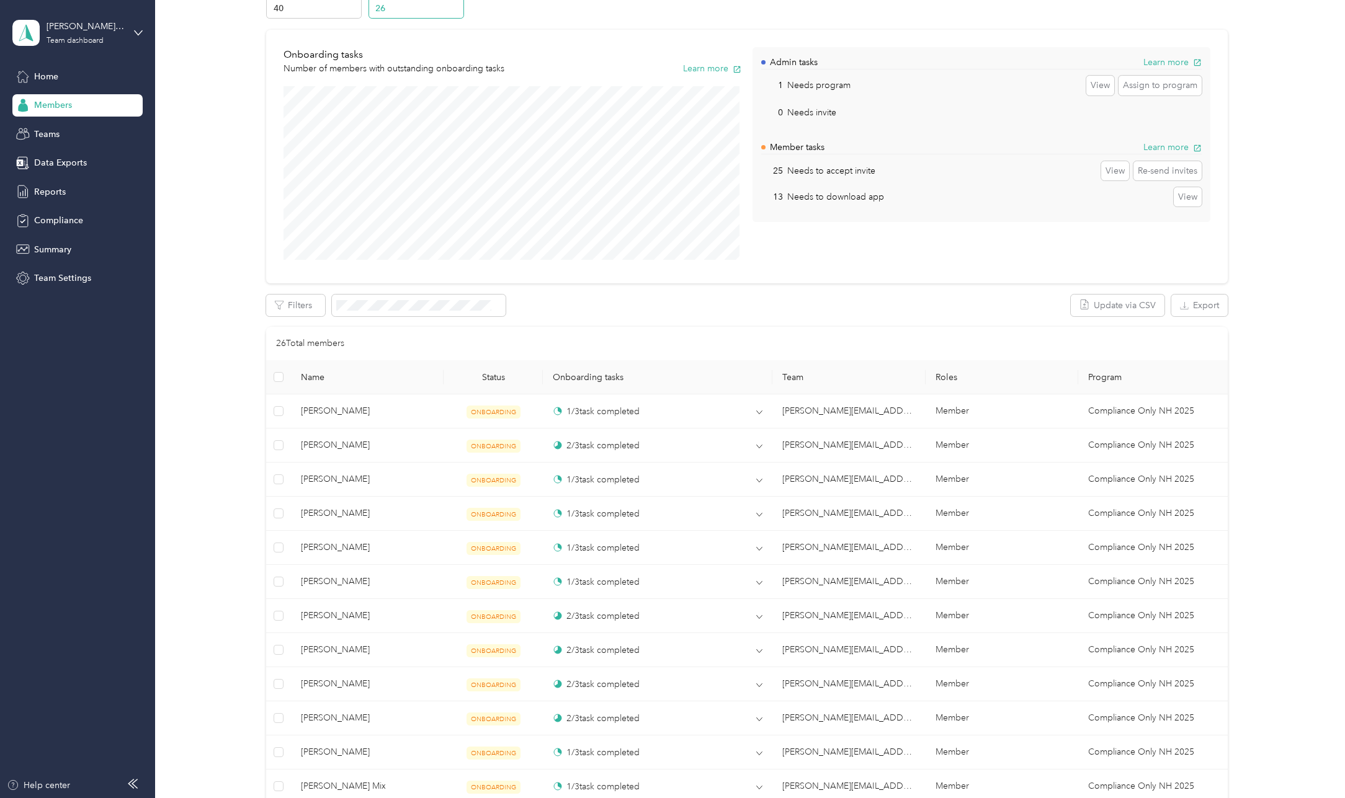
scroll to position [186, 0]
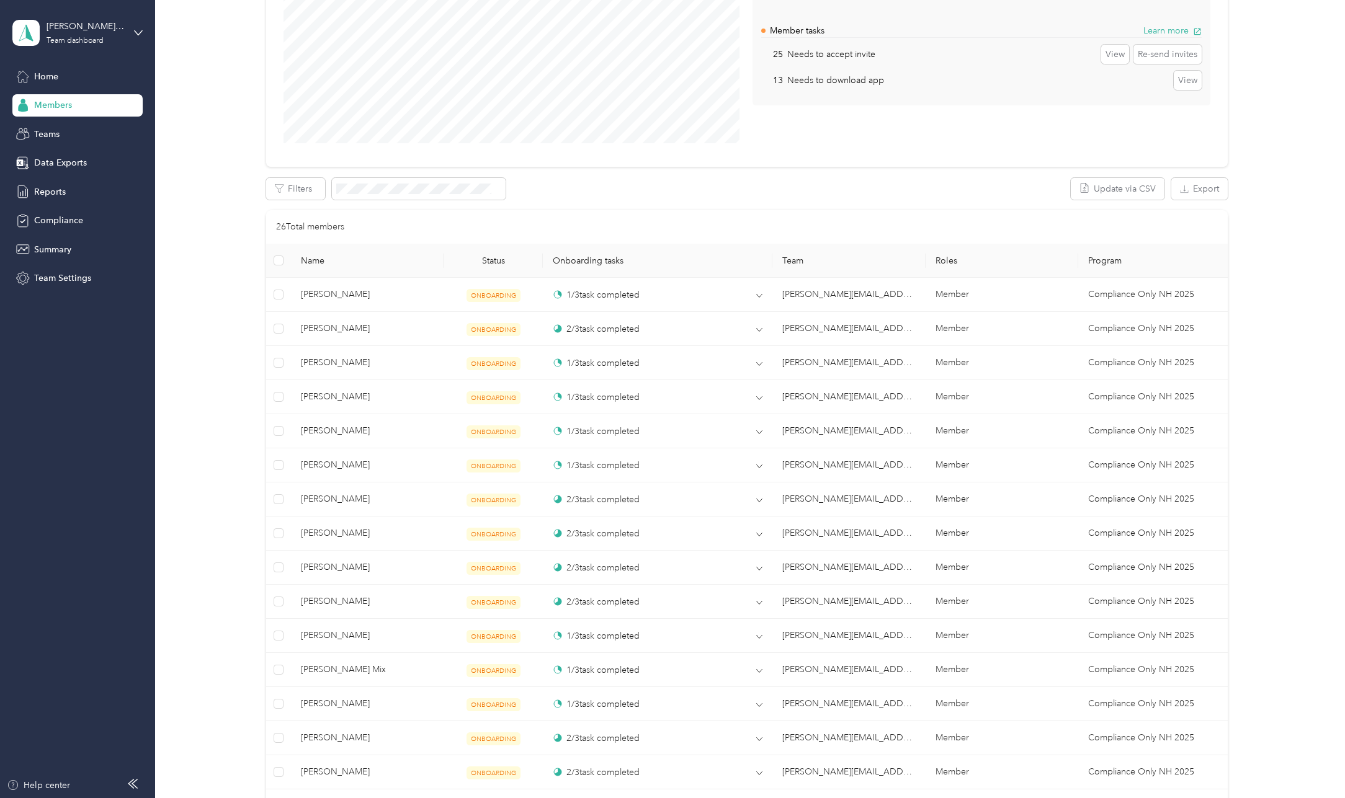
click at [220, 664] on div "All Members 40 Onboarding 26 NEW Onboarding tasks Number of members with outsta…" at bounding box center [747, 524] width 1153 height 1313
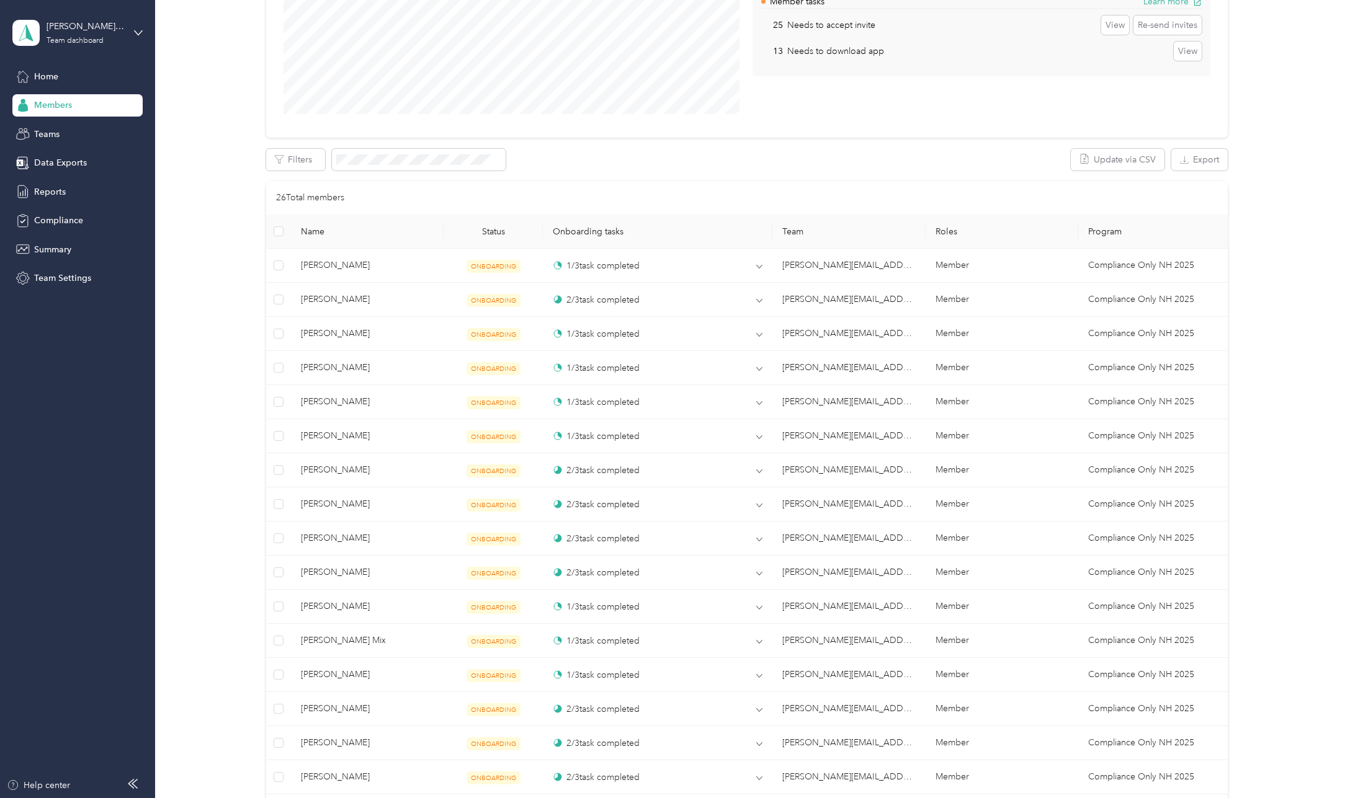
scroll to position [0, 0]
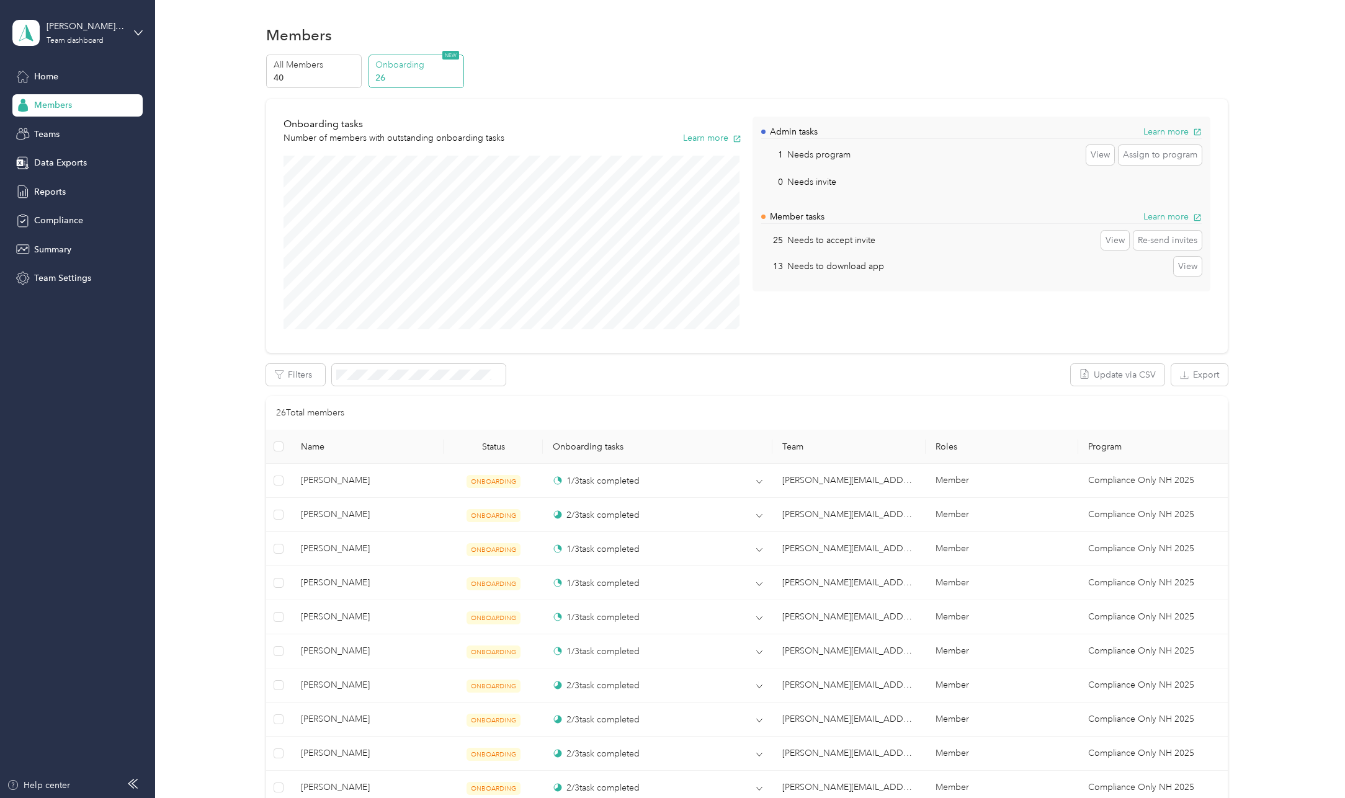
click at [768, 25] on div "Members" at bounding box center [746, 35] width 961 height 26
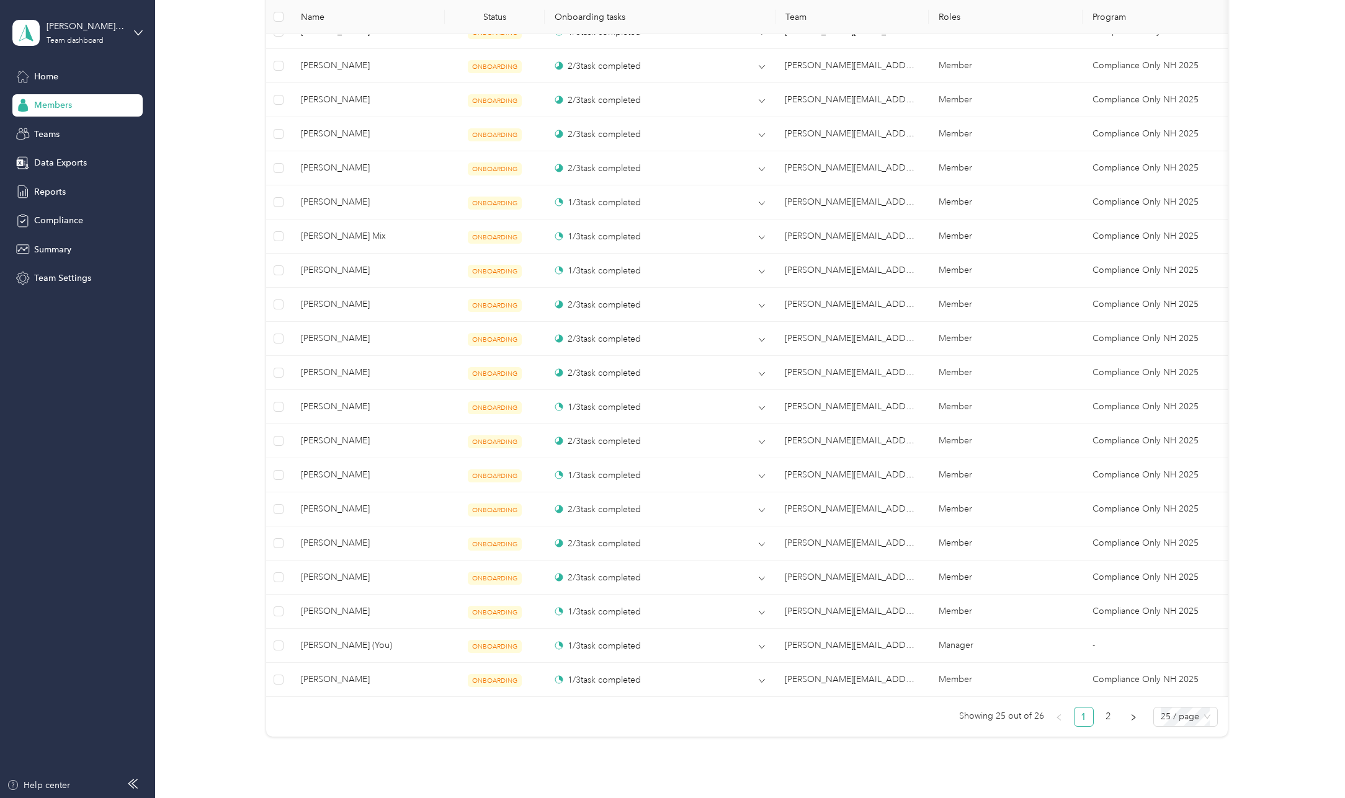
scroll to position [620, 0]
click at [1107, 726] on link "2" at bounding box center [1108, 716] width 19 height 19
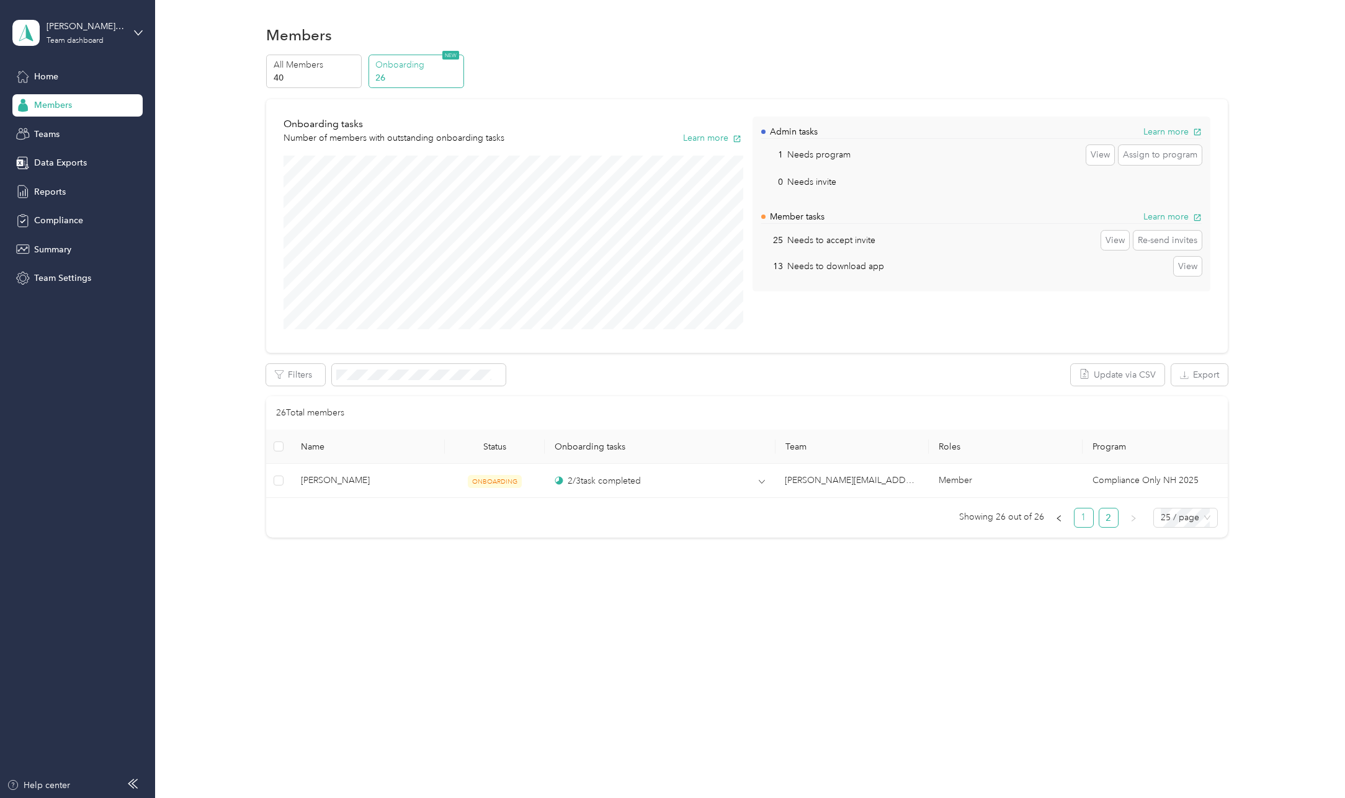
click at [1089, 517] on link "1" at bounding box center [1084, 518] width 19 height 19
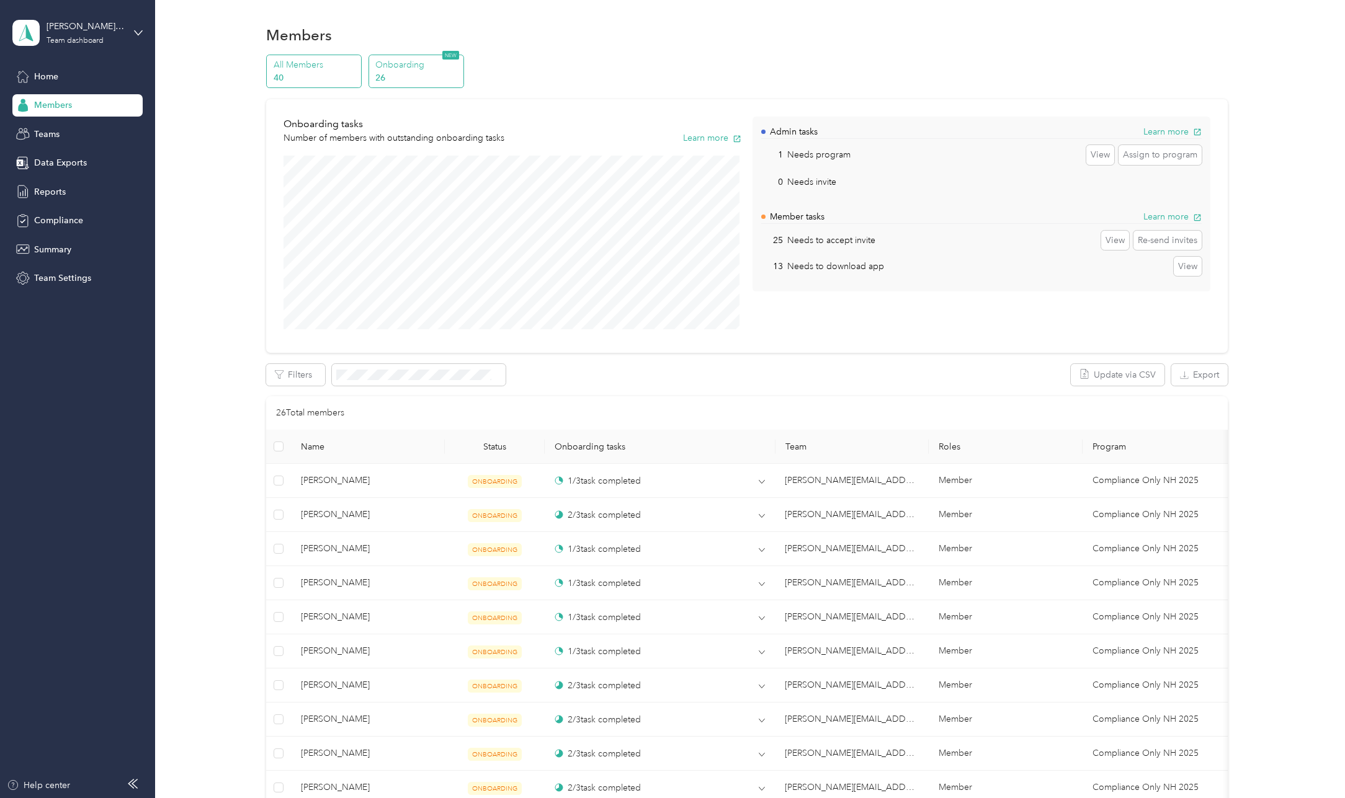
click at [298, 74] on p "40" at bounding box center [316, 77] width 84 height 13
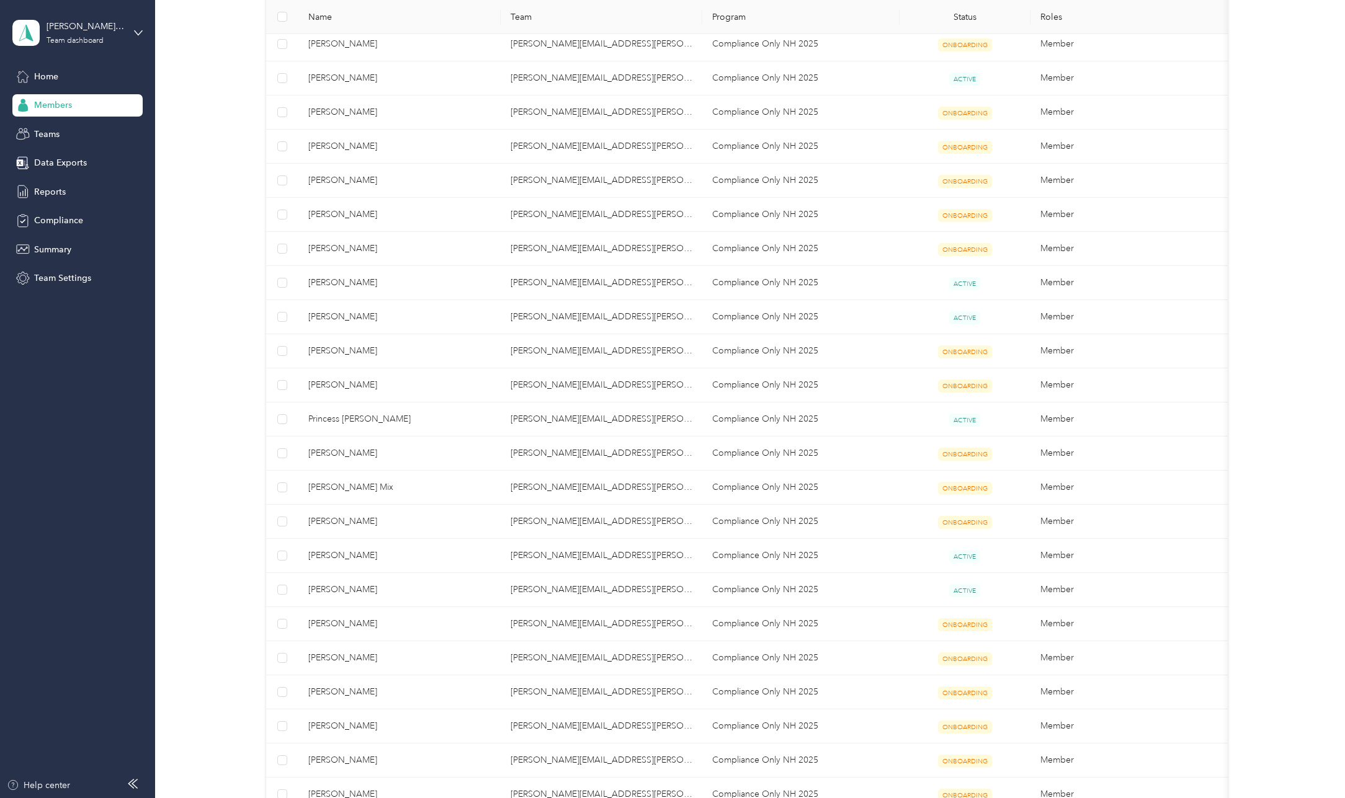
scroll to position [310, 0]
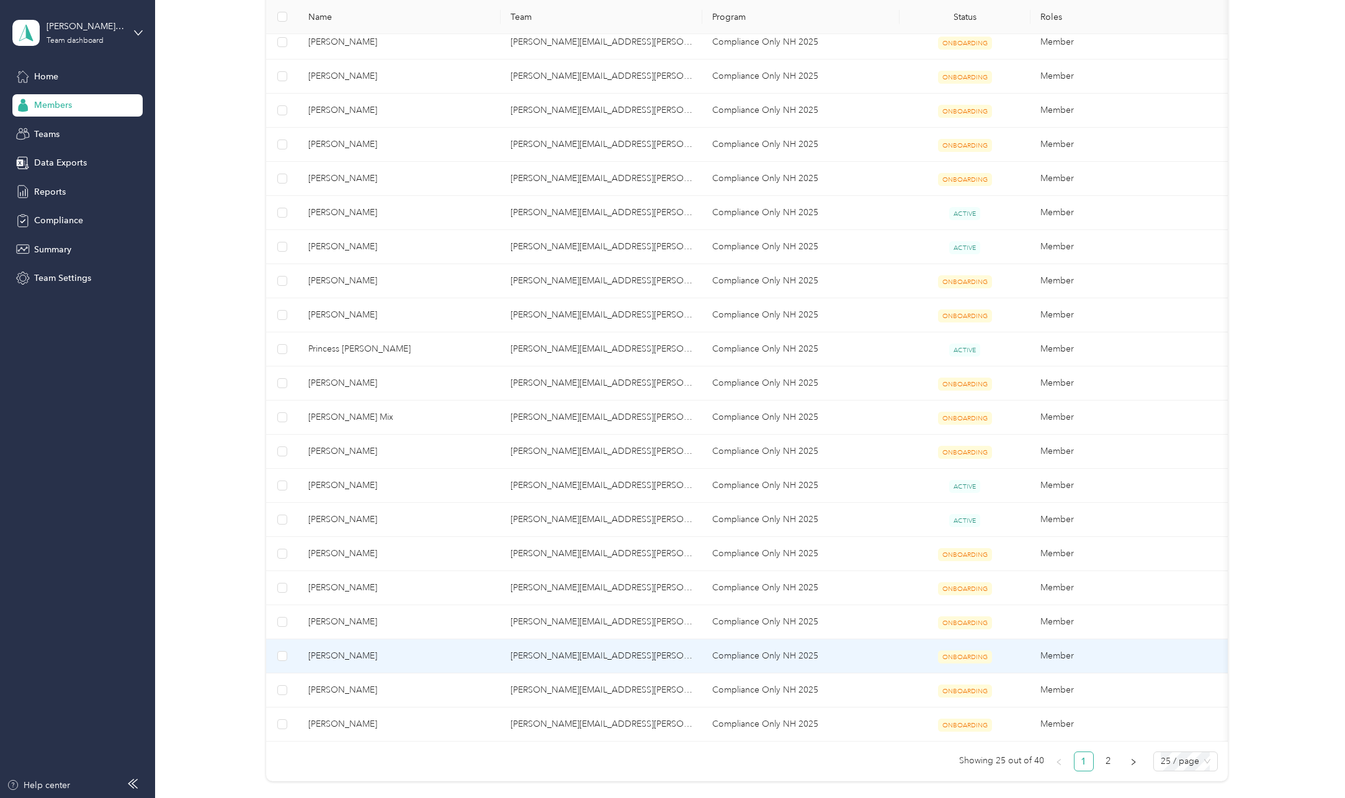
click at [349, 650] on span "[PERSON_NAME]" at bounding box center [399, 657] width 182 height 14
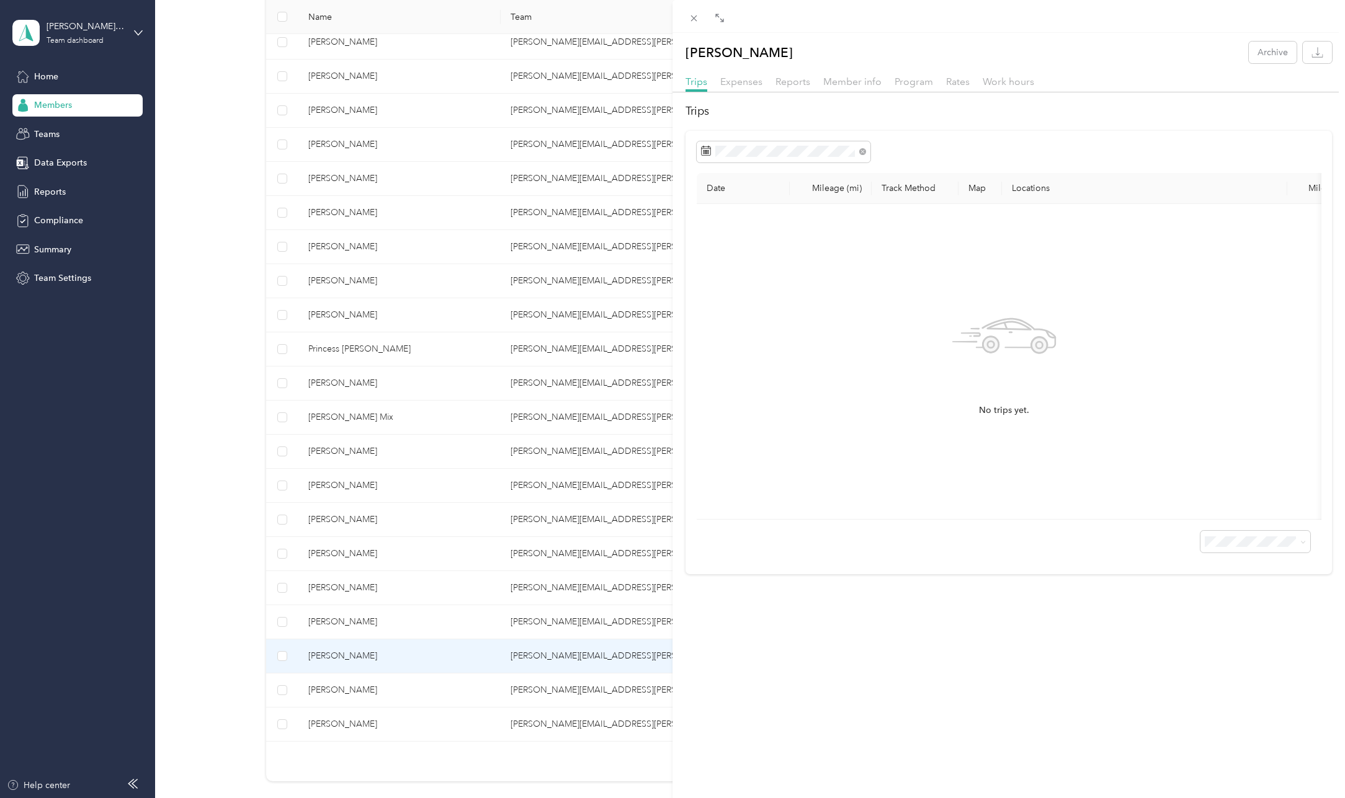
click at [68, 226] on div "[PERSON_NAME] Archive Trips Expenses Reports Member info Program Rates Work hou…" at bounding box center [672, 399] width 1345 height 798
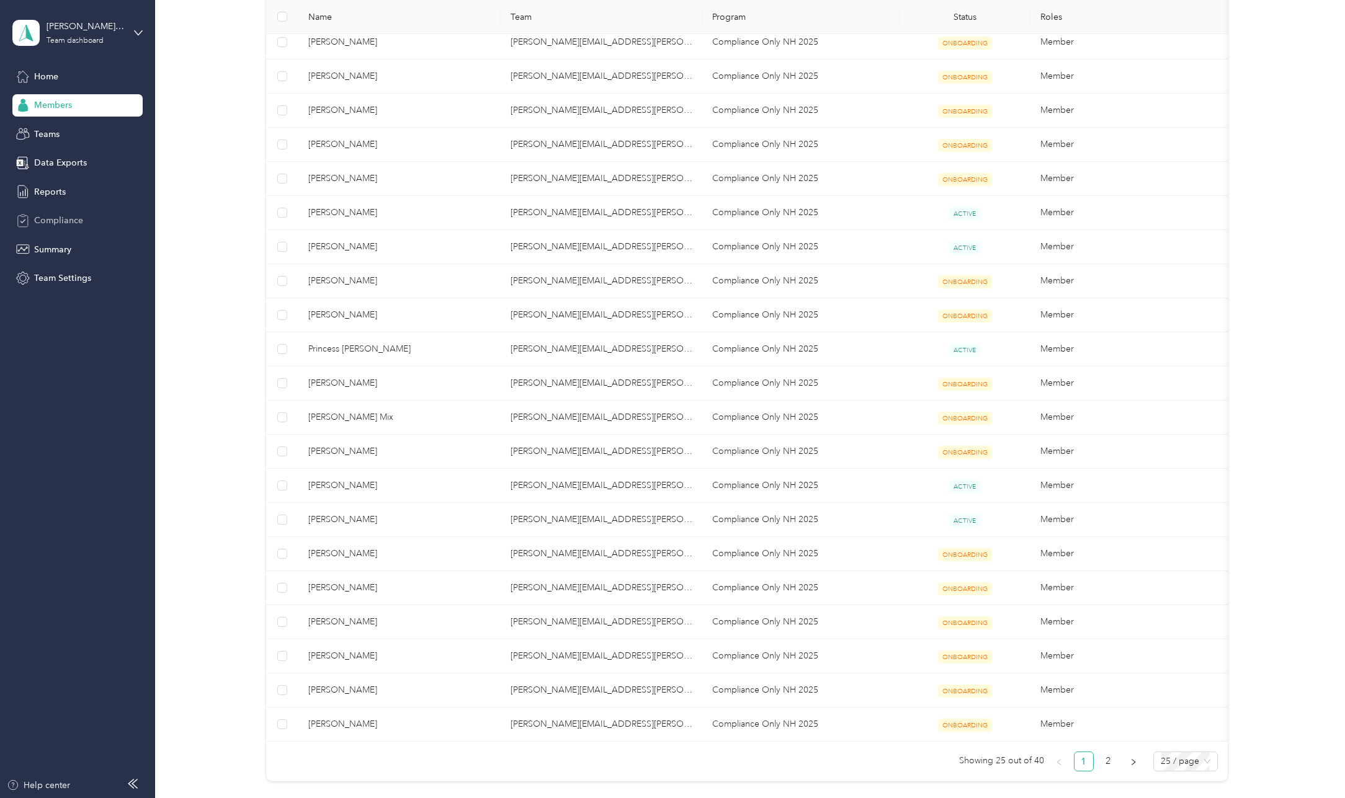
click at [67, 218] on span "Compliance" at bounding box center [58, 220] width 49 height 13
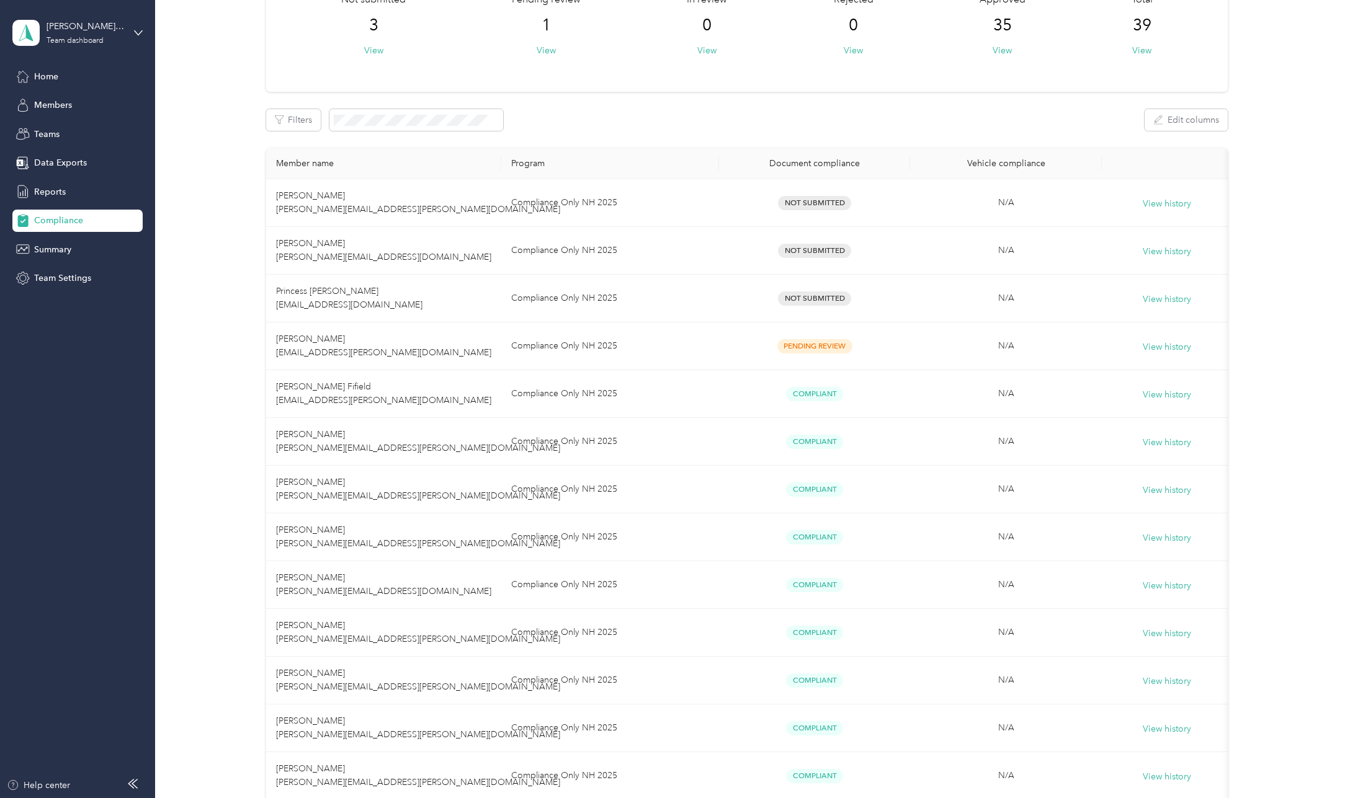
scroll to position [124, 0]
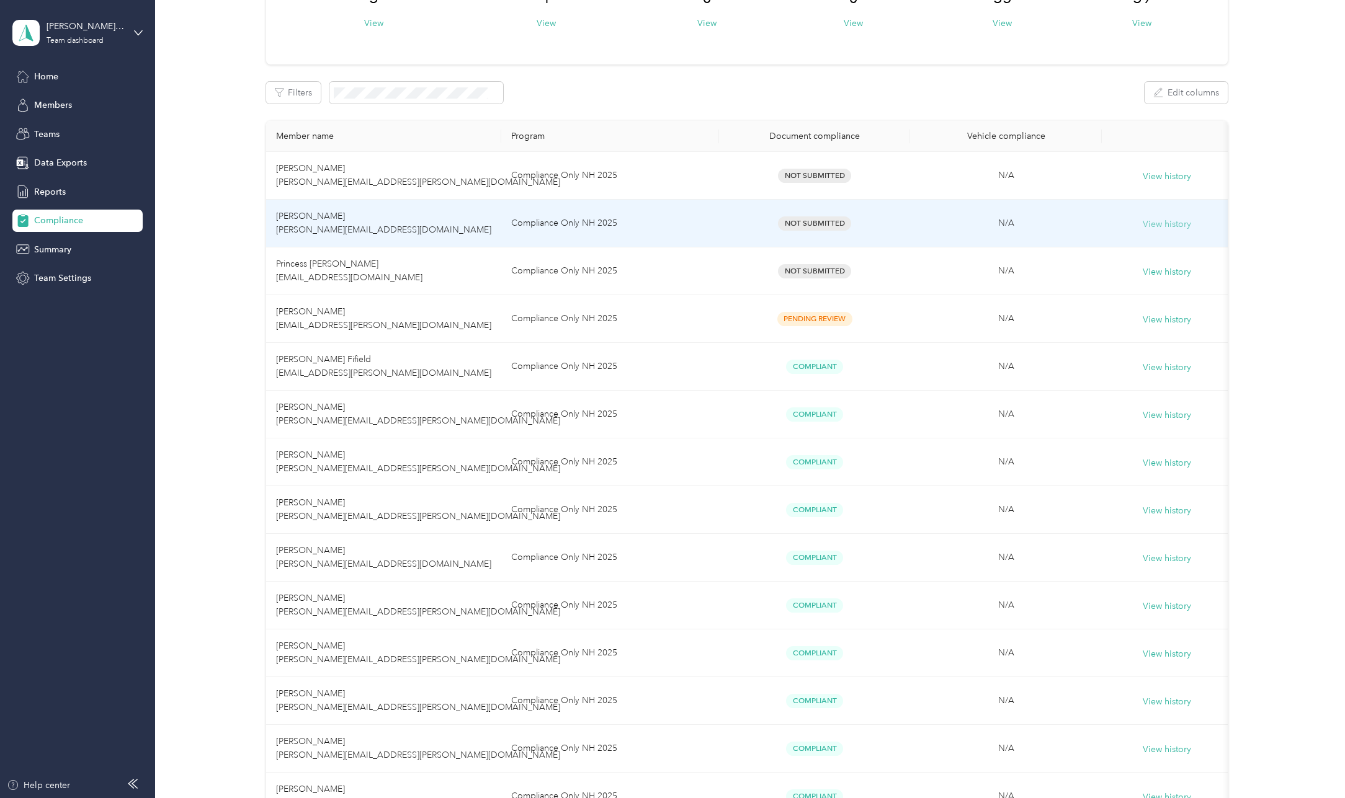
click at [1159, 218] on button "View history" at bounding box center [1167, 225] width 48 height 14
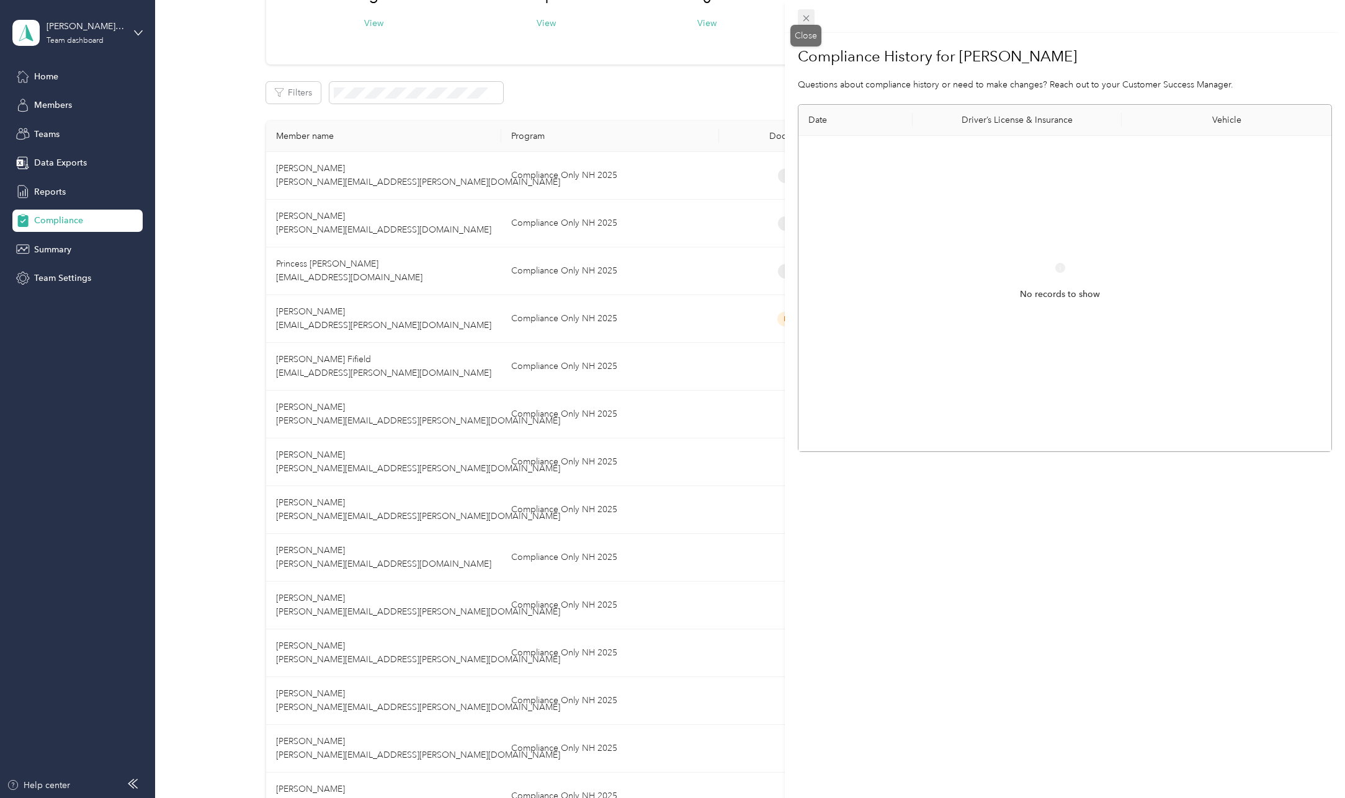
click at [810, 22] on icon at bounding box center [806, 18] width 11 height 11
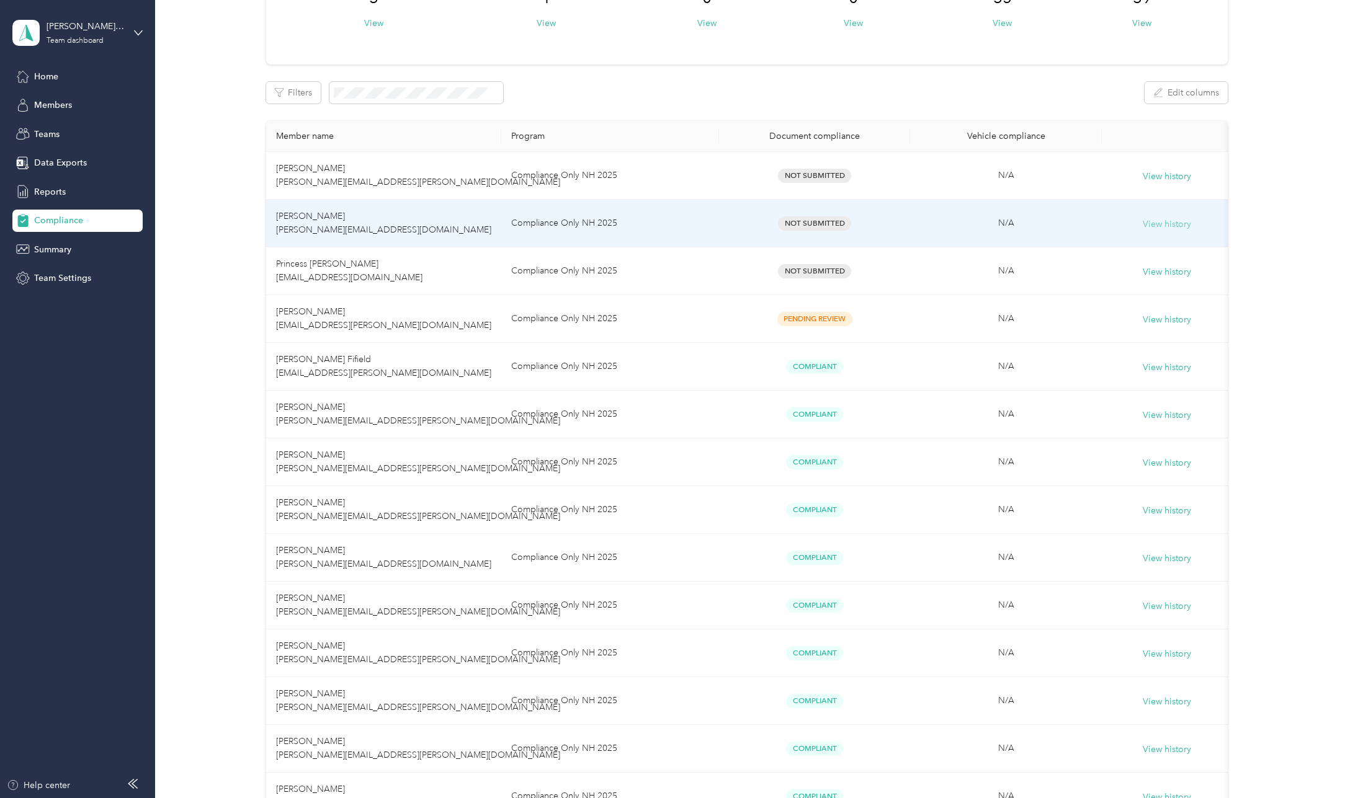
click at [1167, 225] on button "View history" at bounding box center [1167, 225] width 48 height 14
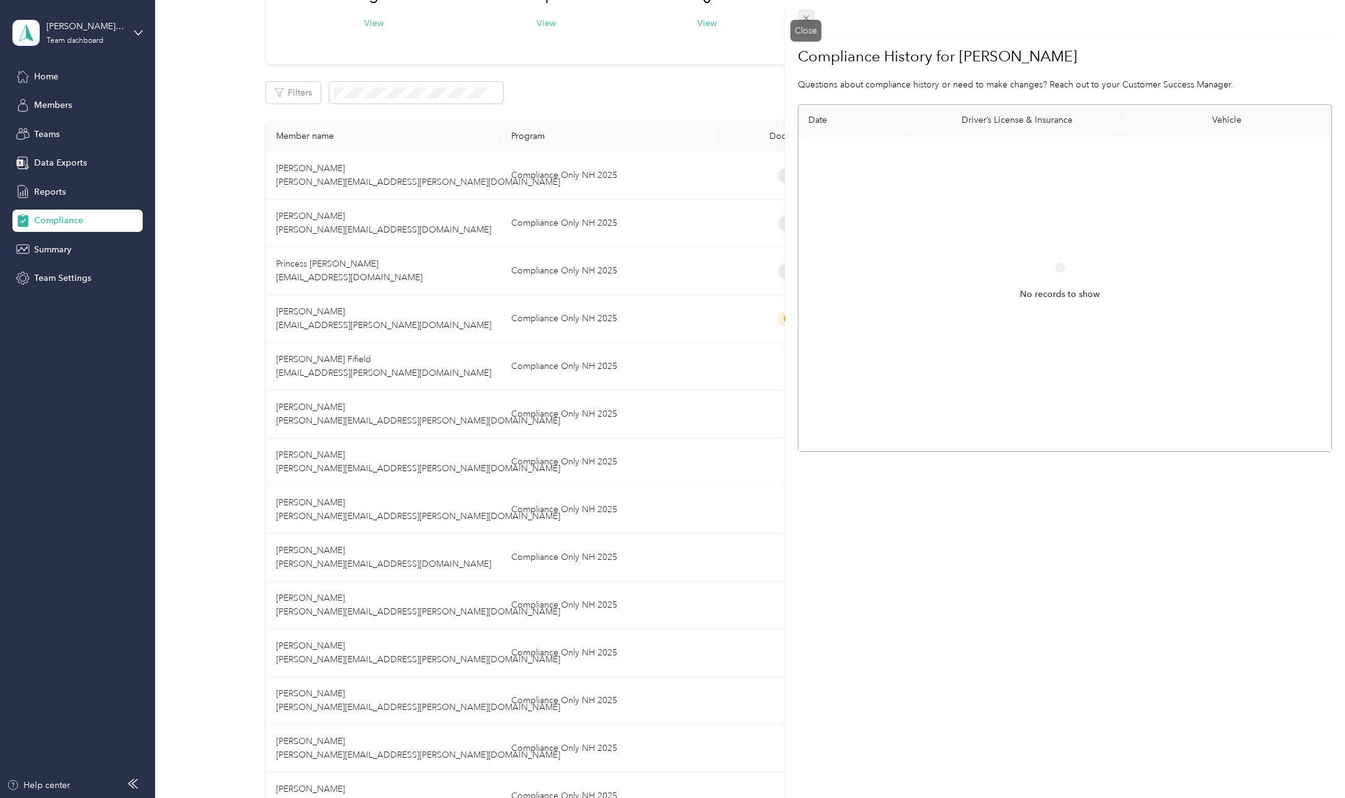
click at [805, 19] on icon at bounding box center [806, 18] width 11 height 11
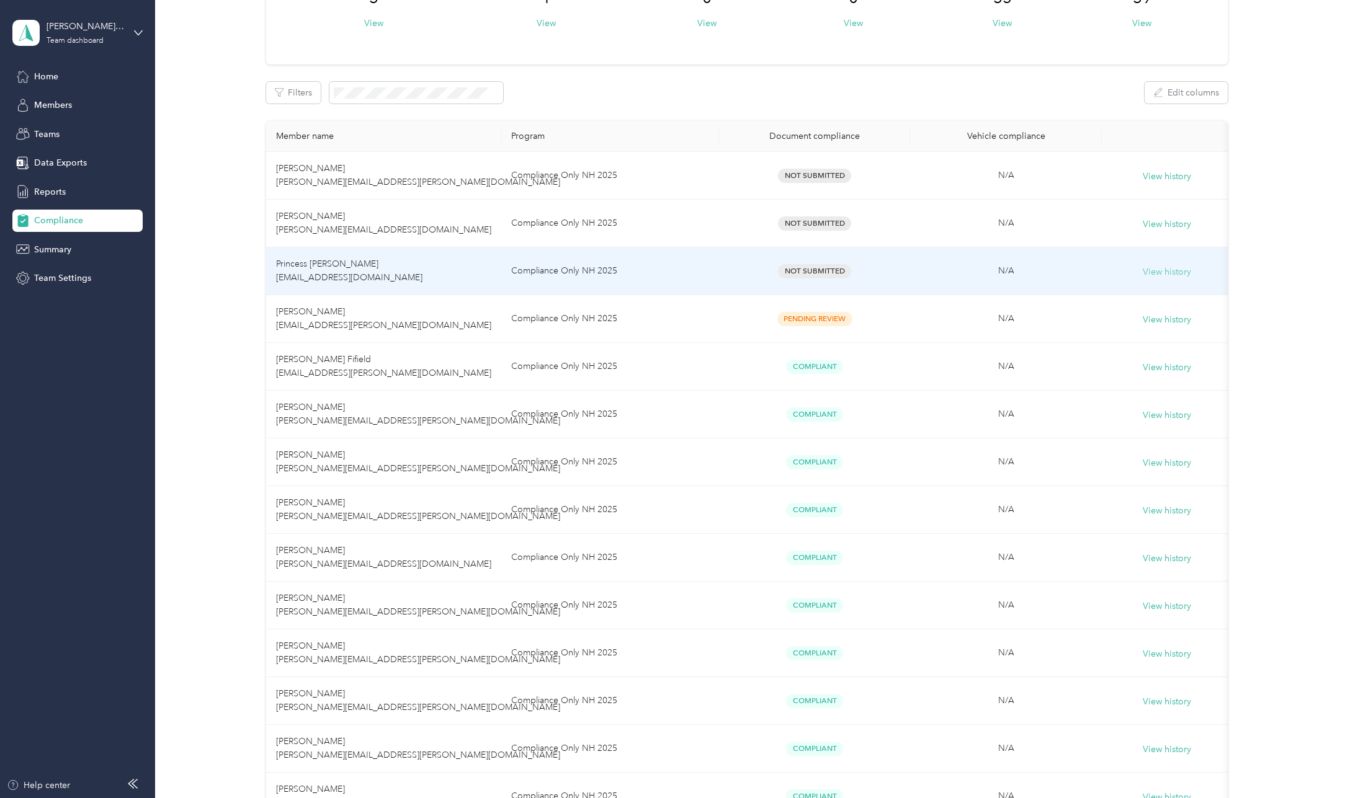
click at [1174, 268] on button "View history" at bounding box center [1167, 273] width 48 height 14
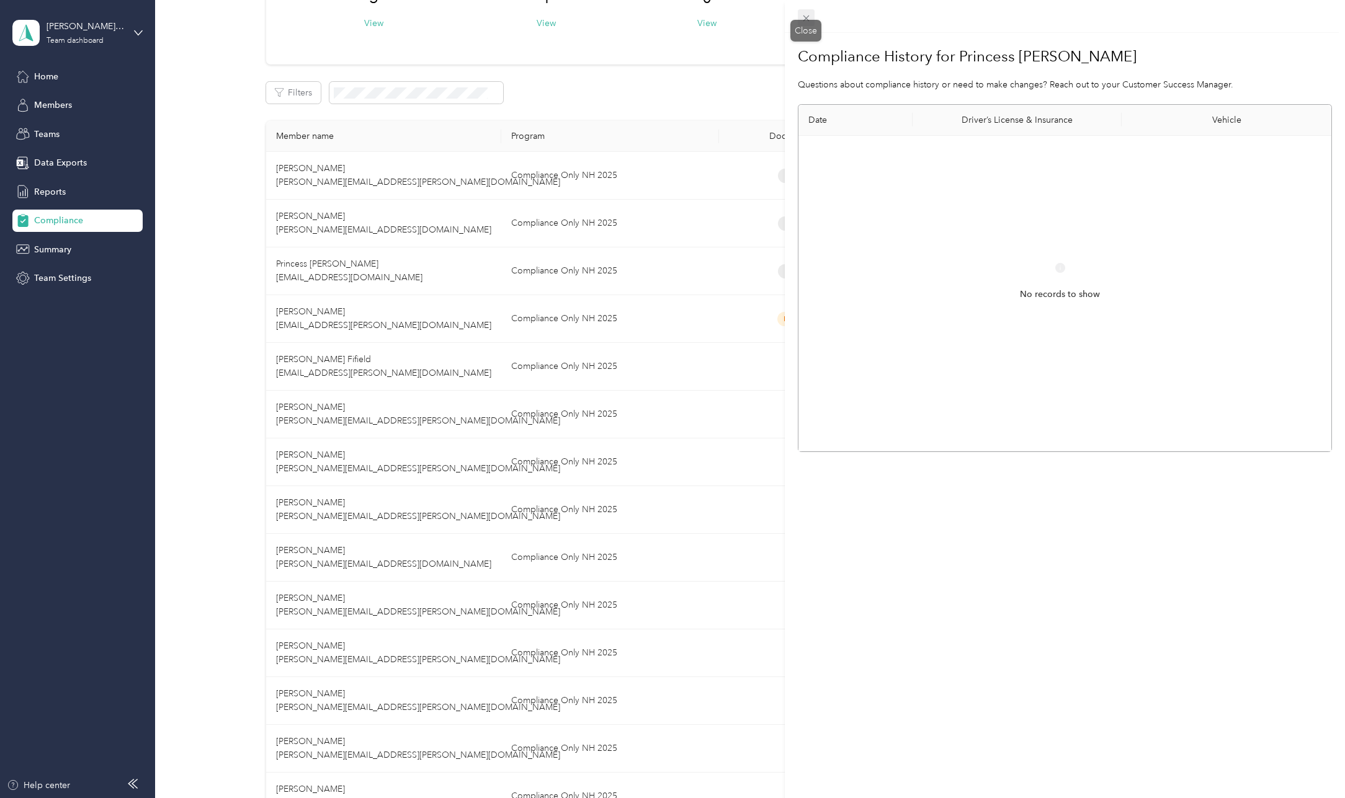
click at [807, 16] on icon at bounding box center [806, 18] width 11 height 11
